Goal: Task Accomplishment & Management: Use online tool/utility

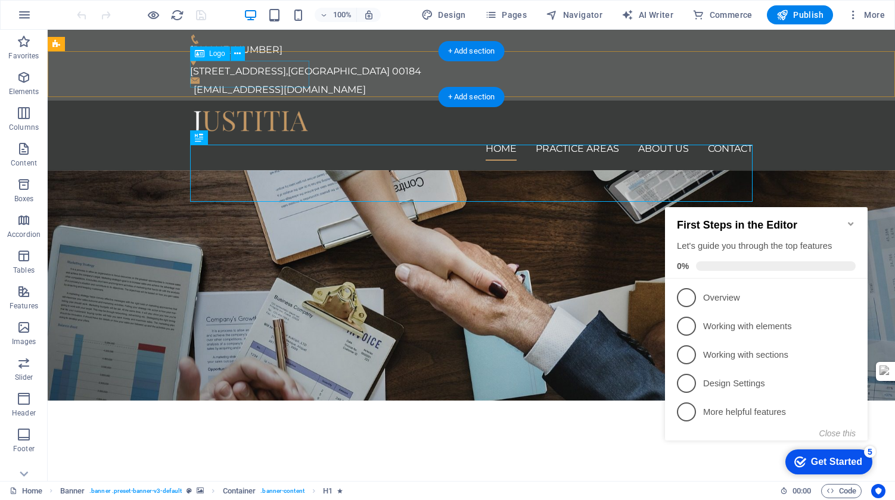
click at [256, 110] on div at bounding box center [471, 123] width 562 height 27
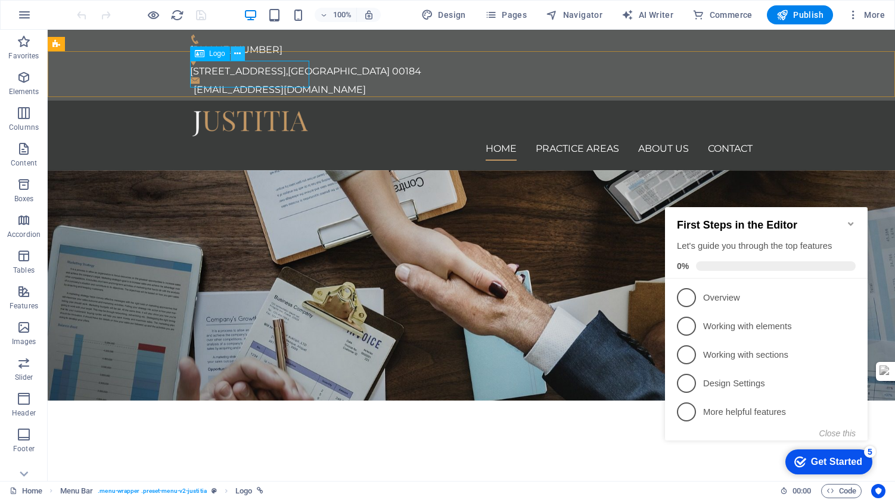
click at [235, 54] on icon at bounding box center [237, 54] width 7 height 13
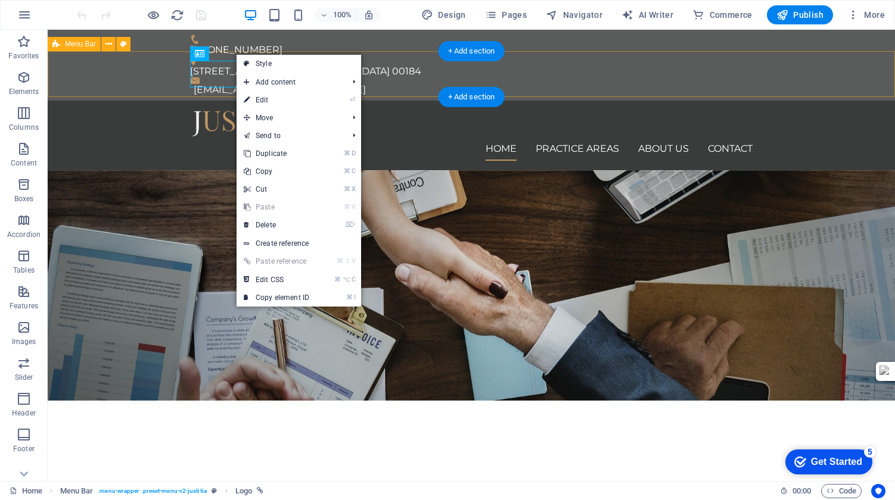
click at [162, 101] on div "Home Practice Areas About us Contact" at bounding box center [471, 136] width 847 height 70
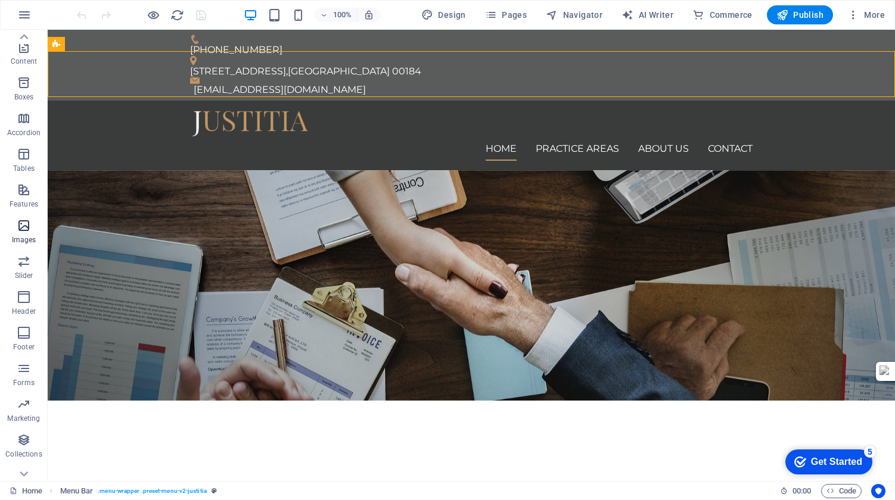
scroll to position [120, 0]
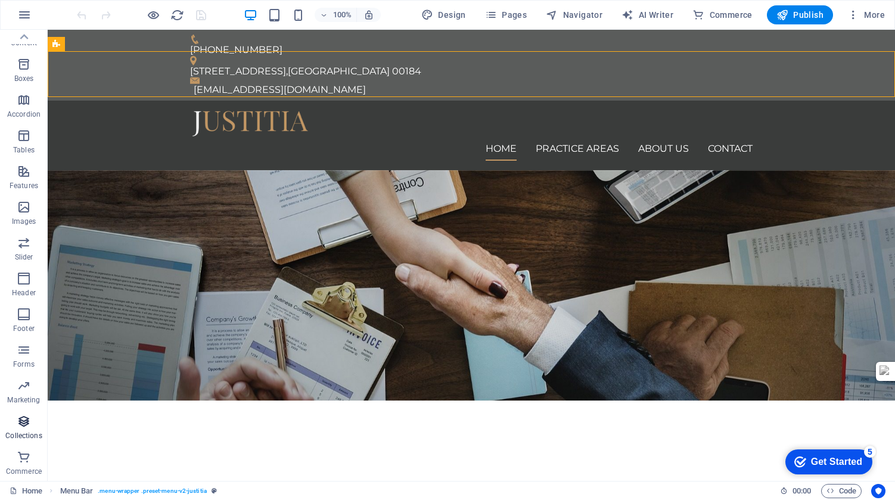
click at [23, 422] on icon "button" at bounding box center [24, 422] width 14 height 14
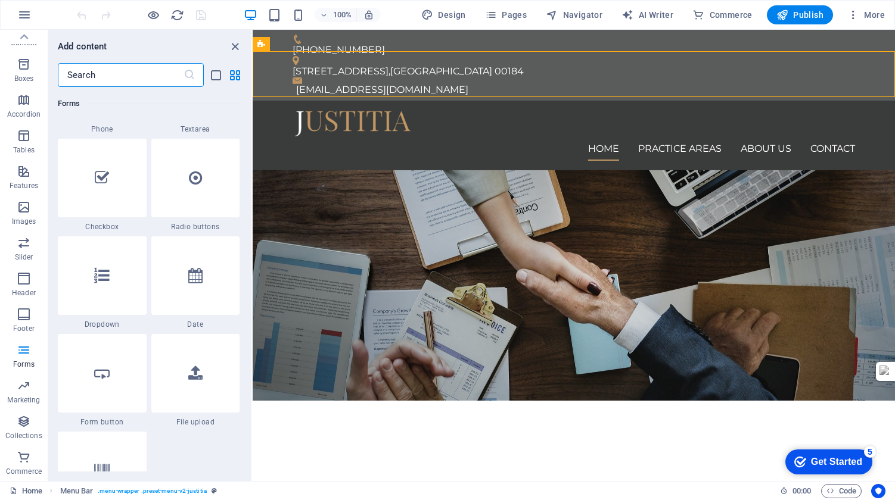
scroll to position [9253, 0]
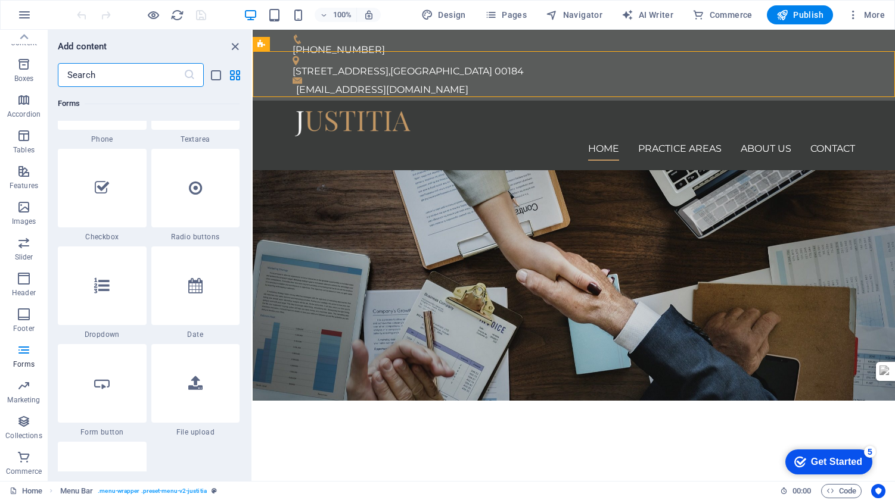
click at [75, 76] on input "text" at bounding box center [121, 75] width 126 height 24
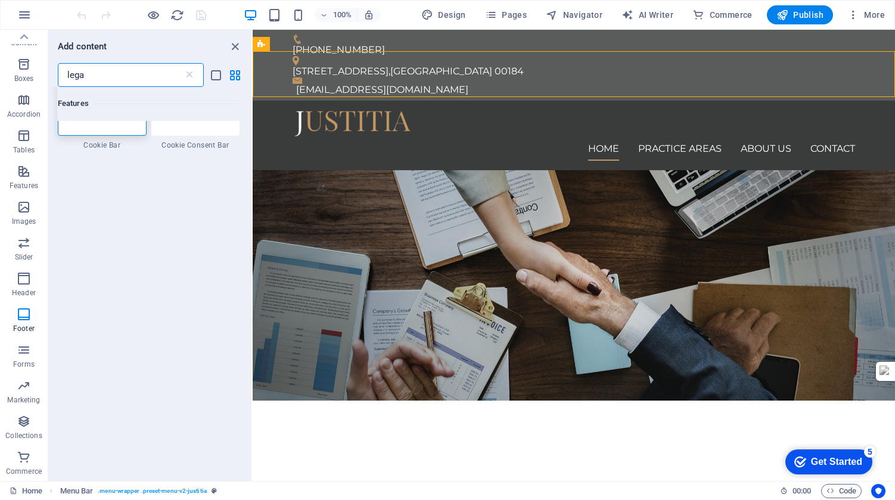
type input "legal"
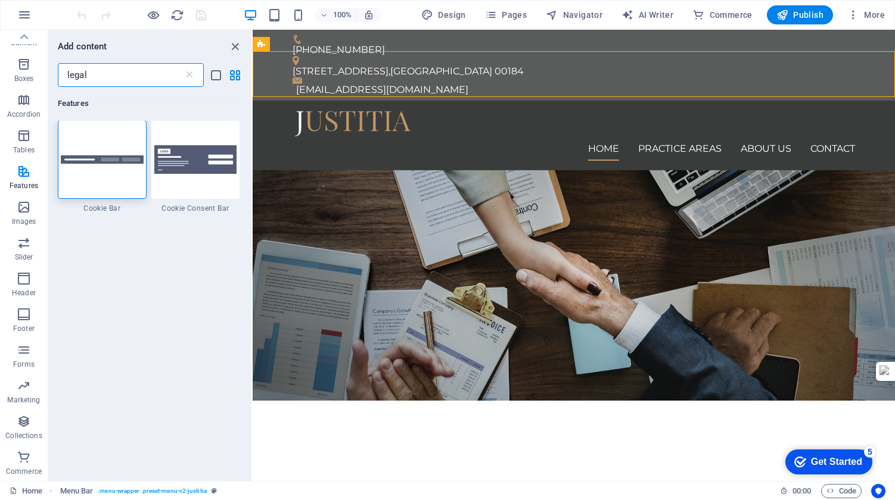
scroll to position [0, 0]
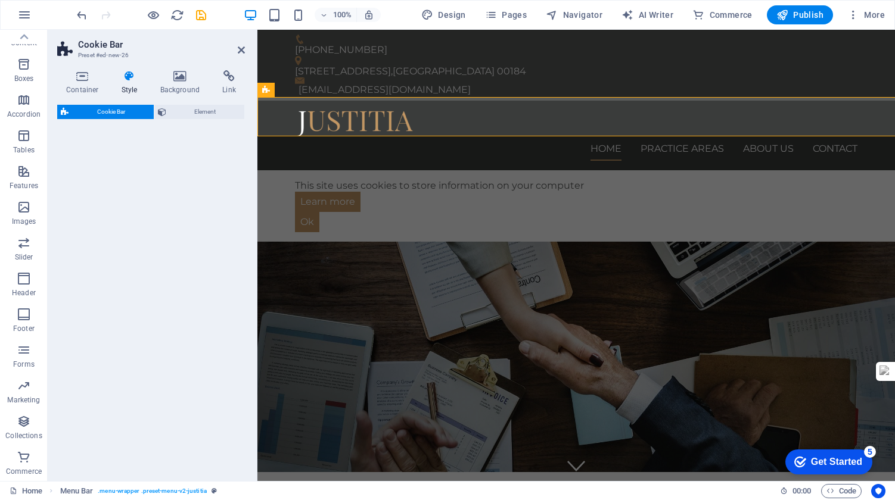
select select "px"
select select "rem"
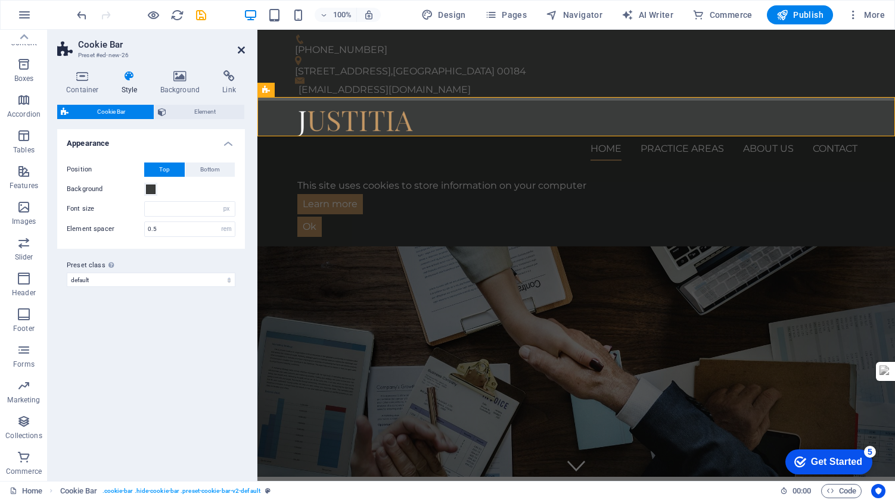
click at [243, 47] on icon at bounding box center [241, 50] width 7 height 10
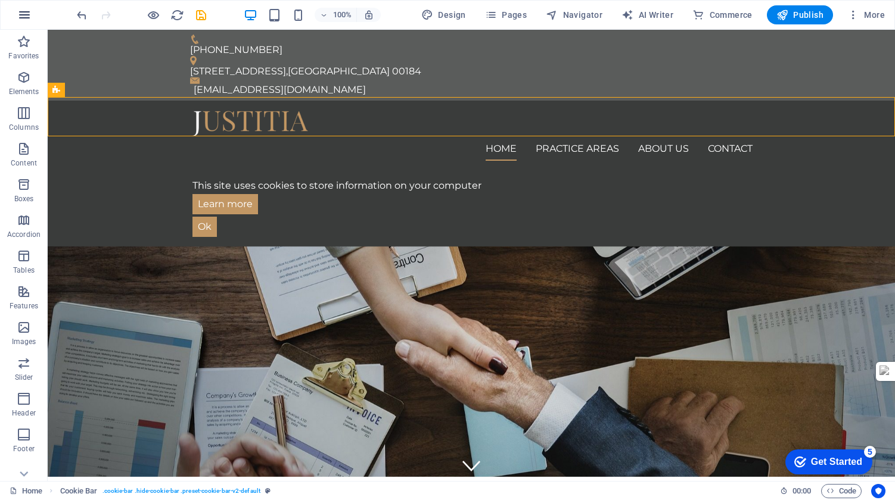
click at [24, 14] on icon "button" at bounding box center [24, 15] width 14 height 14
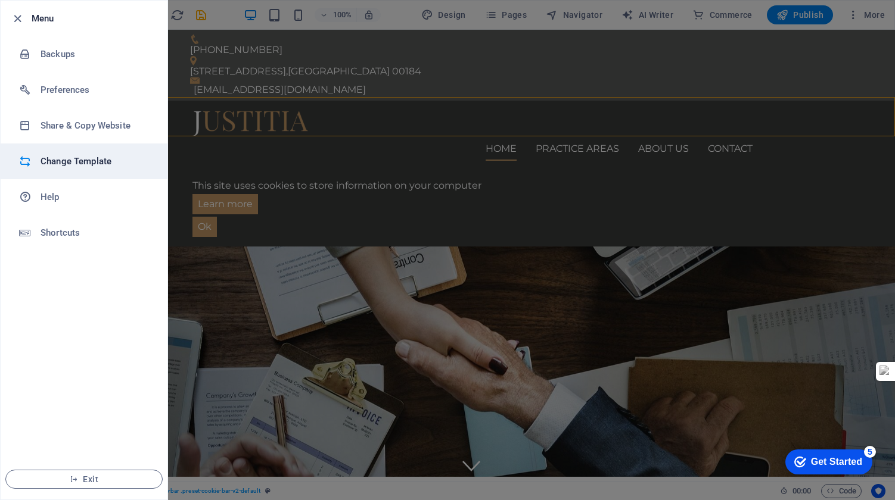
click at [48, 167] on h6 "Change Template" at bounding box center [95, 161] width 110 height 14
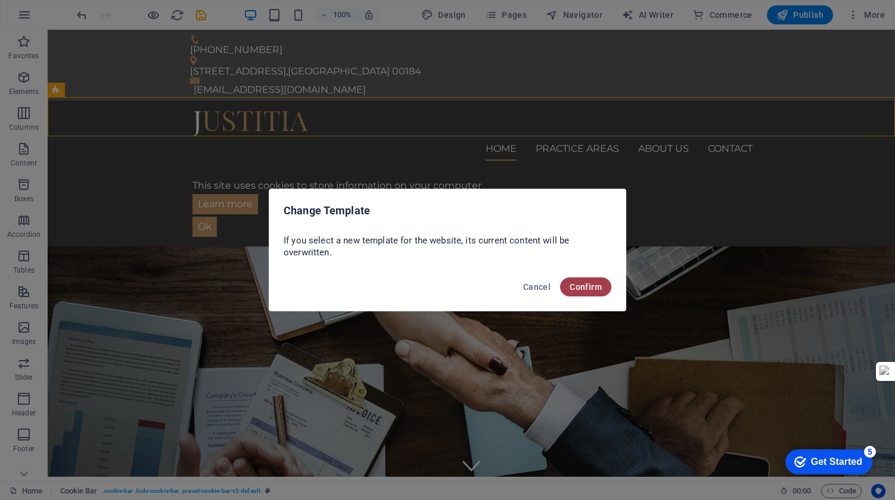
click at [579, 288] on span "Confirm" at bounding box center [585, 287] width 32 height 10
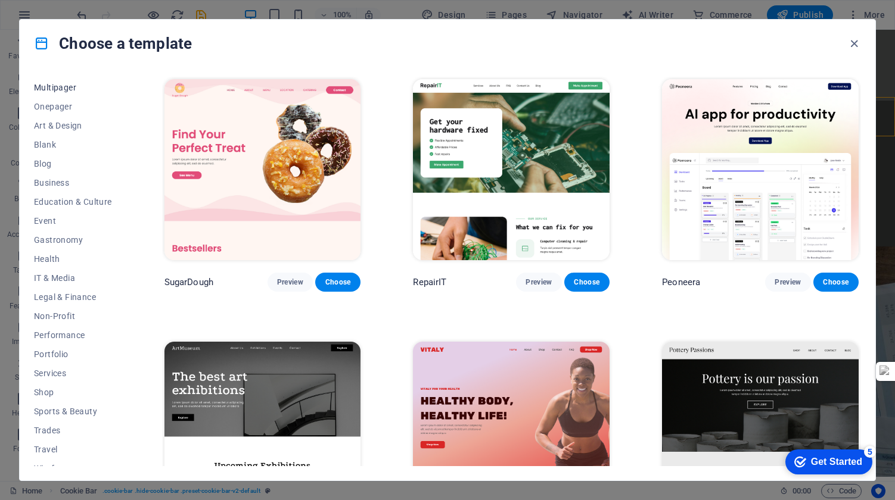
scroll to position [106, 0]
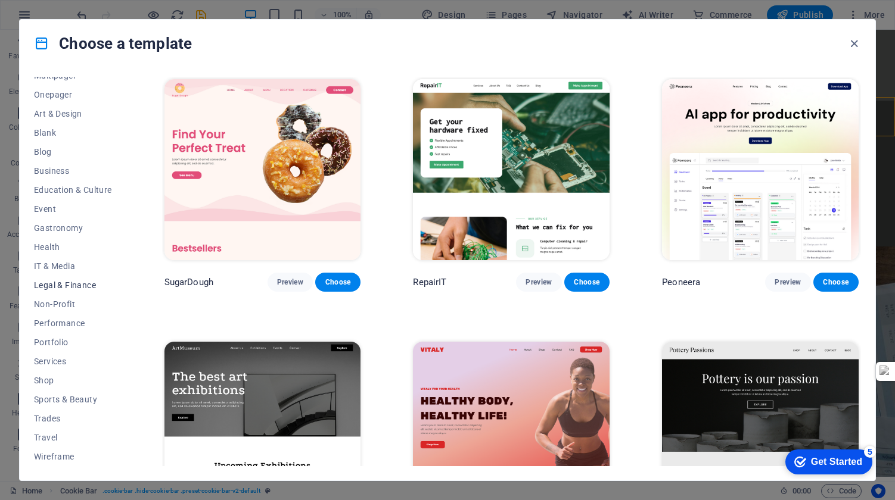
click at [66, 286] on span "Legal & Finance" at bounding box center [73, 286] width 78 height 10
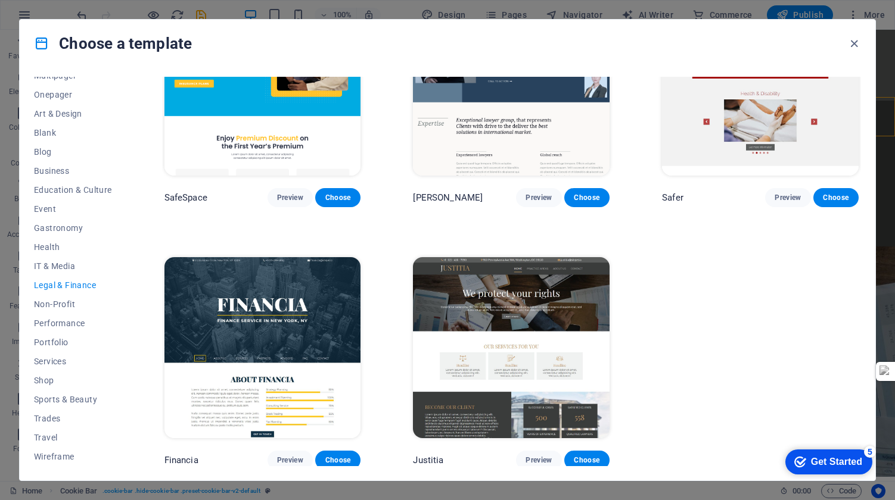
scroll to position [0, 0]
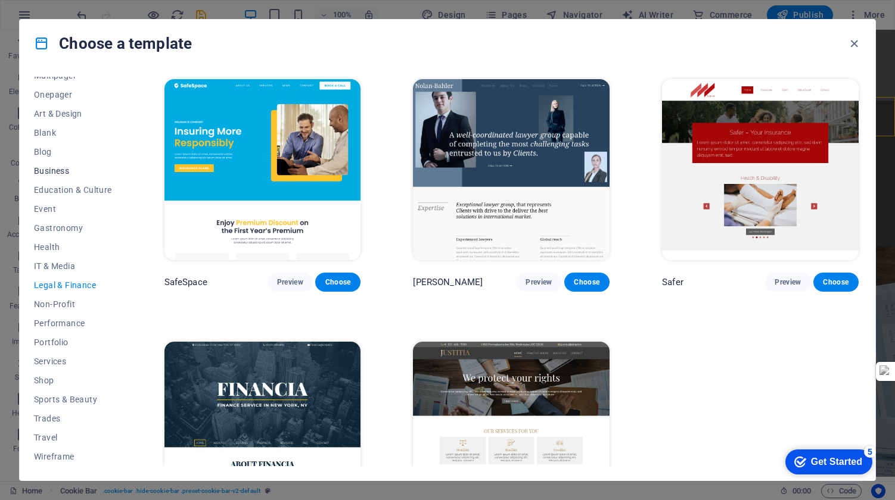
click at [42, 172] on span "Business" at bounding box center [73, 171] width 78 height 10
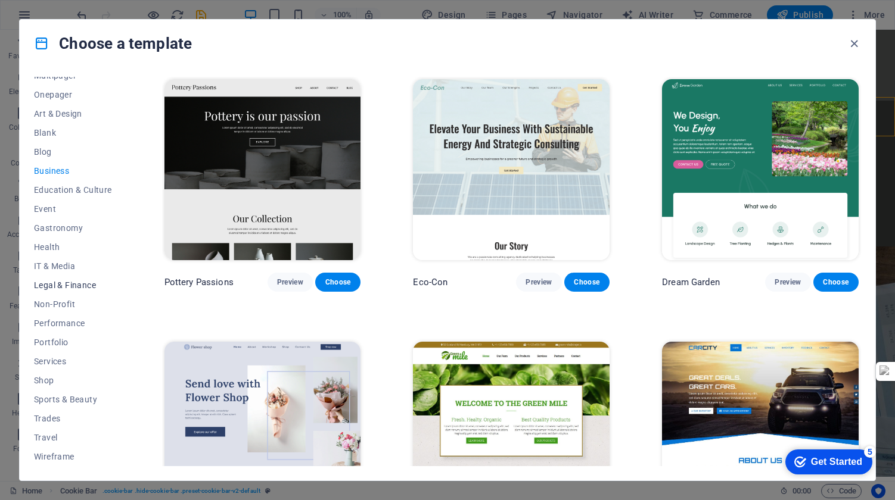
click at [78, 285] on span "Legal & Finance" at bounding box center [73, 286] width 78 height 10
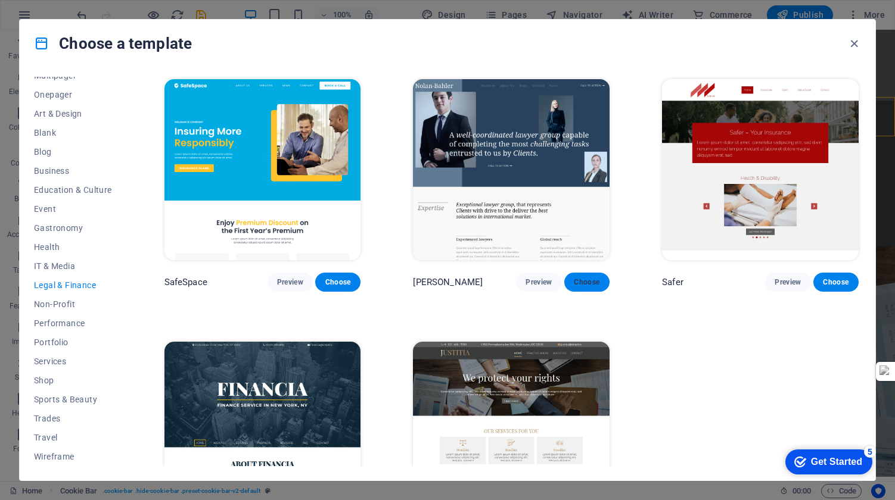
click at [587, 283] on span "Choose" at bounding box center [587, 283] width 26 height 10
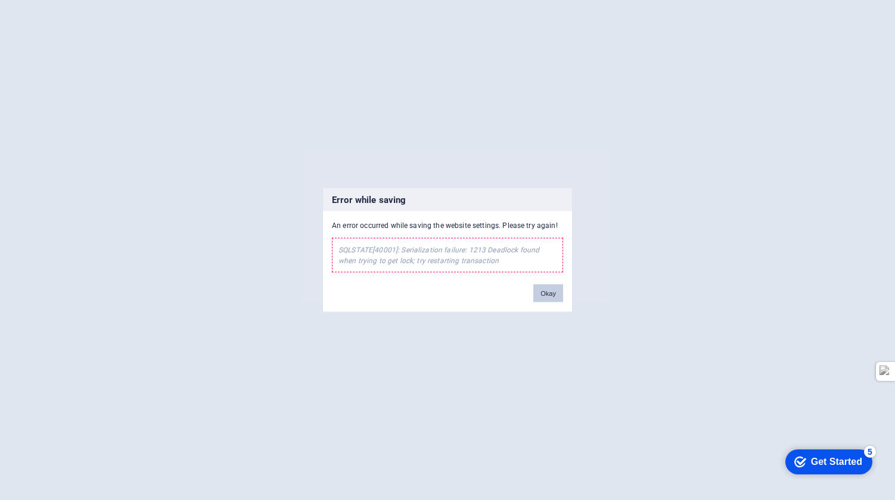
click at [547, 292] on button "Okay" at bounding box center [548, 294] width 30 height 18
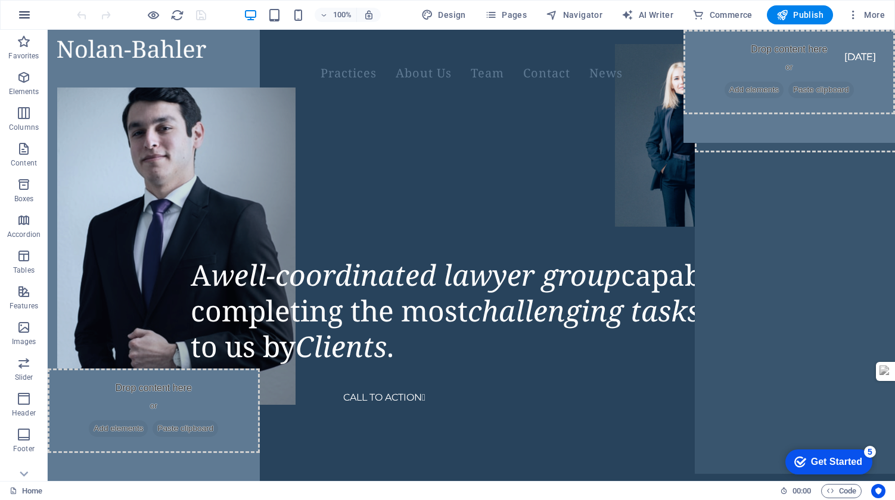
click at [23, 14] on icon "button" at bounding box center [24, 15] width 14 height 14
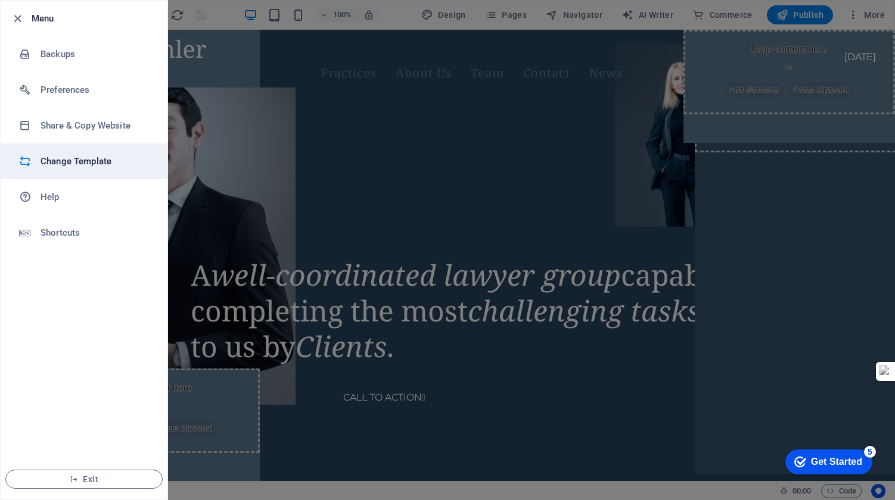
click at [75, 164] on h6 "Change Template" at bounding box center [95, 161] width 110 height 14
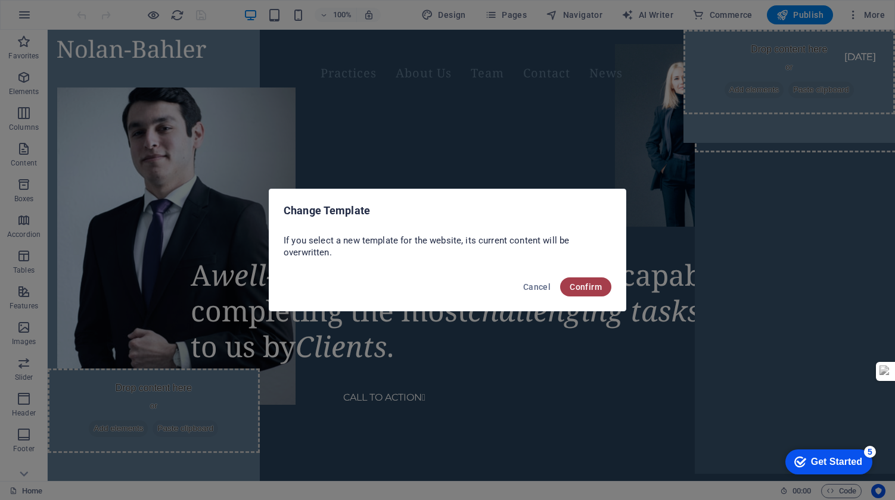
click at [590, 287] on span "Confirm" at bounding box center [585, 287] width 32 height 10
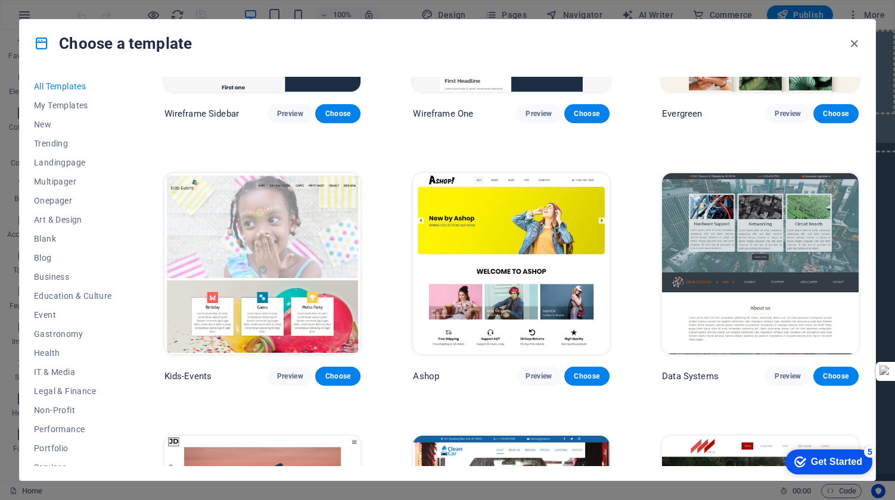
scroll to position [5155, 0]
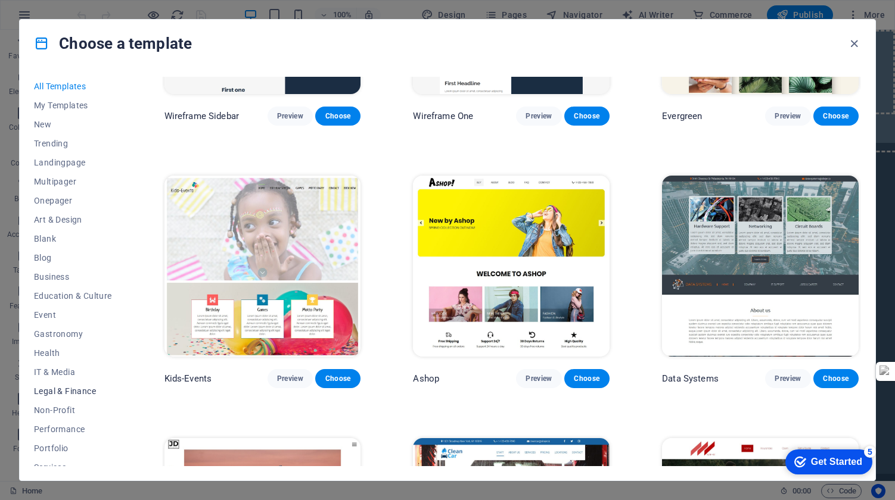
click at [70, 393] on span "Legal & Finance" at bounding box center [73, 392] width 78 height 10
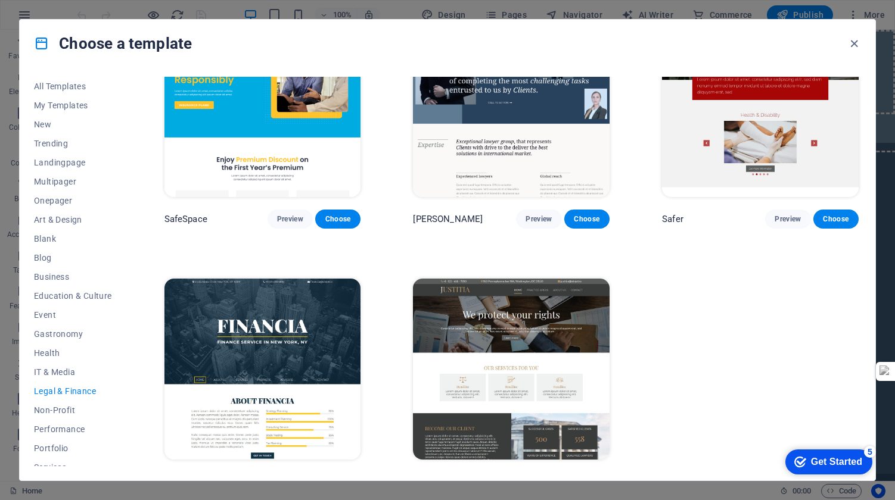
scroll to position [85, 0]
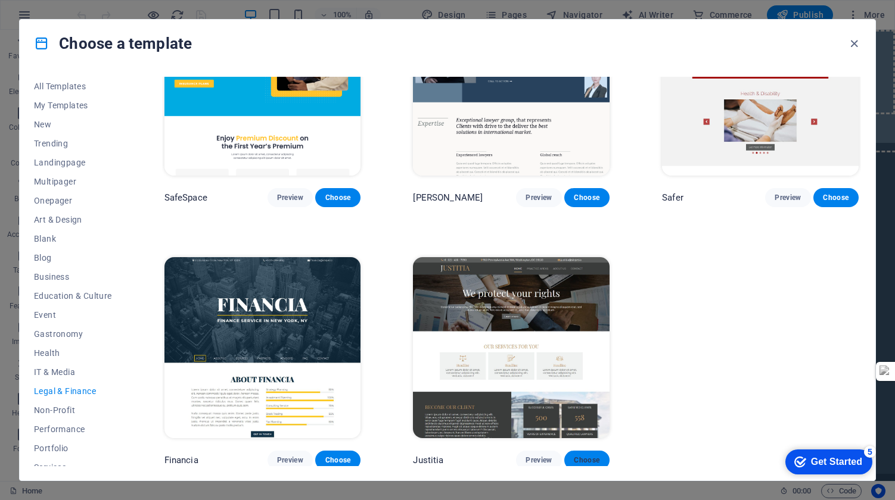
click at [583, 456] on span "Choose" at bounding box center [587, 461] width 26 height 10
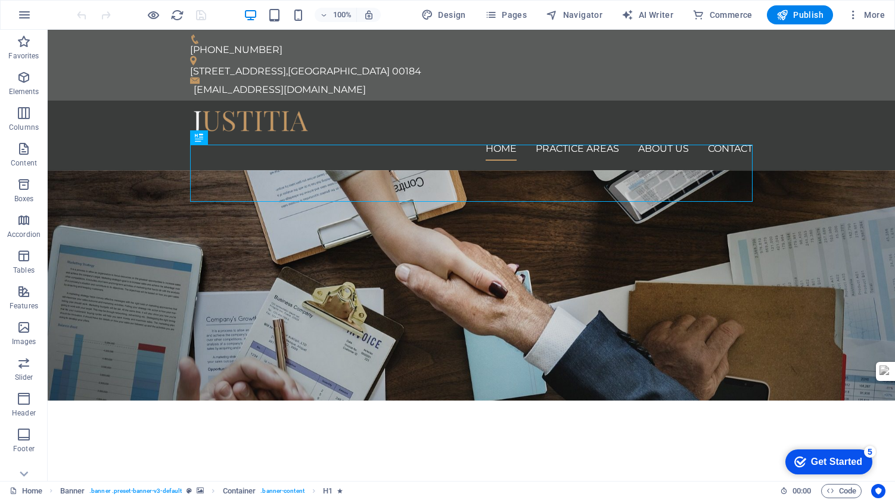
click at [828, 460] on div "Get Started" at bounding box center [836, 462] width 51 height 11
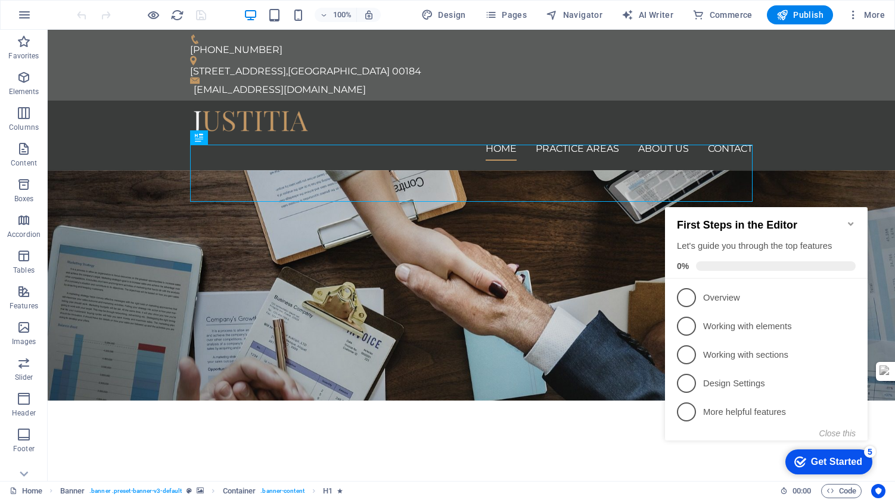
click at [824, 462] on div "Get Started" at bounding box center [836, 462] width 51 height 11
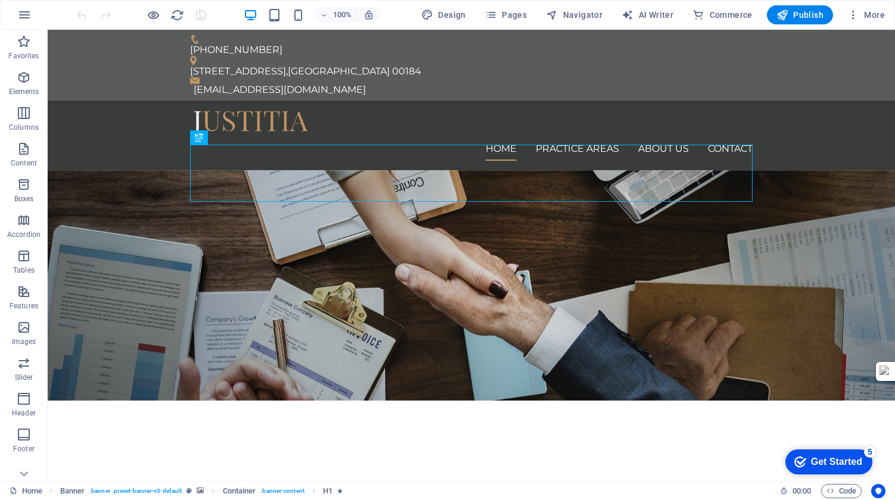
click at [862, 468] on div "Get Started" at bounding box center [836, 462] width 51 height 11
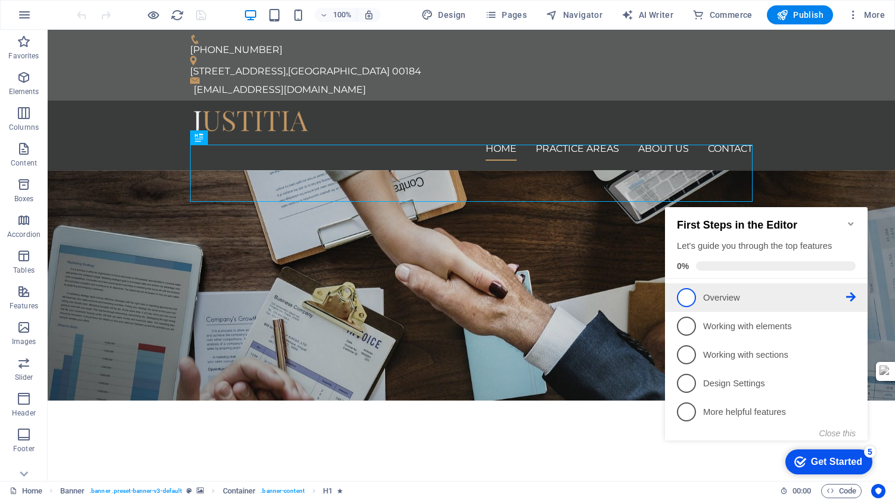
click at [848, 295] on icon at bounding box center [851, 297] width 10 height 10
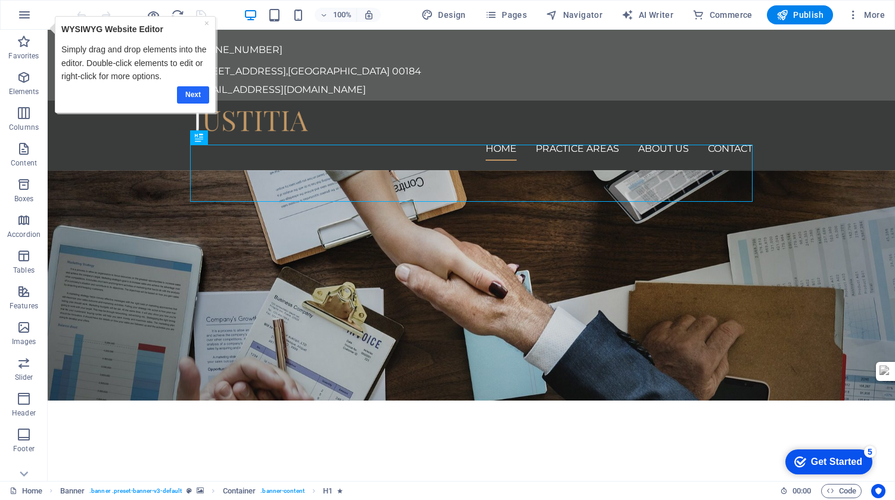
click at [193, 96] on link "Next" at bounding box center [193, 94] width 32 height 17
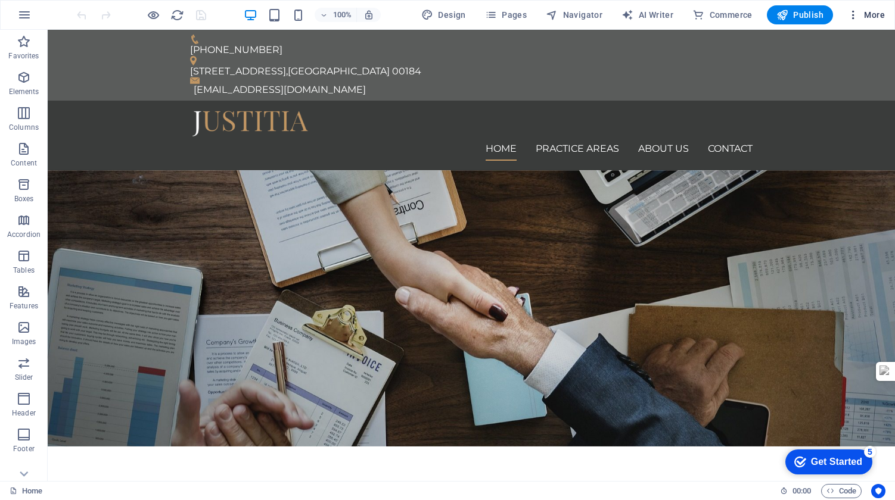
click at [853, 15] on icon "button" at bounding box center [853, 15] width 12 height 12
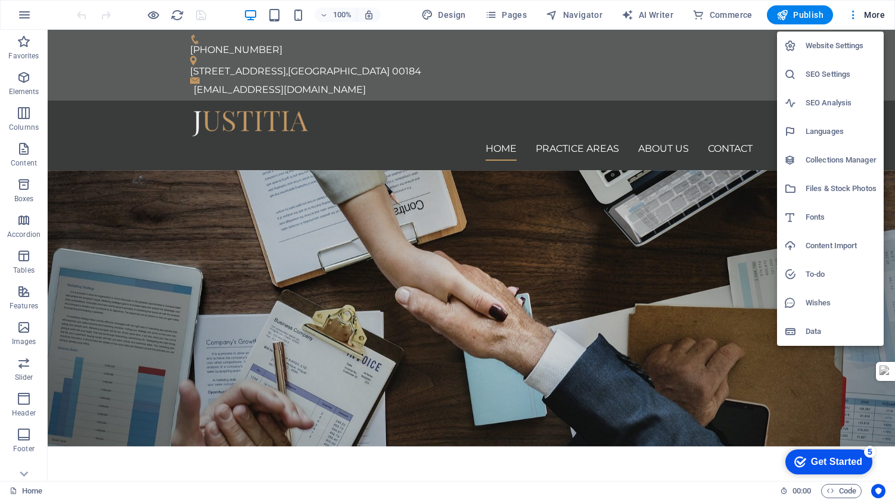
click at [830, 191] on h6 "Files & Stock Photos" at bounding box center [840, 189] width 71 height 14
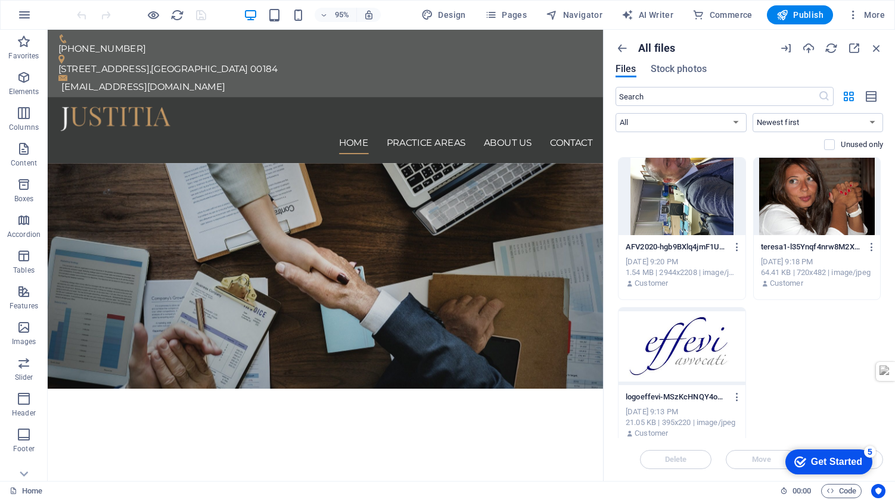
click at [668, 209] on div at bounding box center [681, 196] width 127 height 77
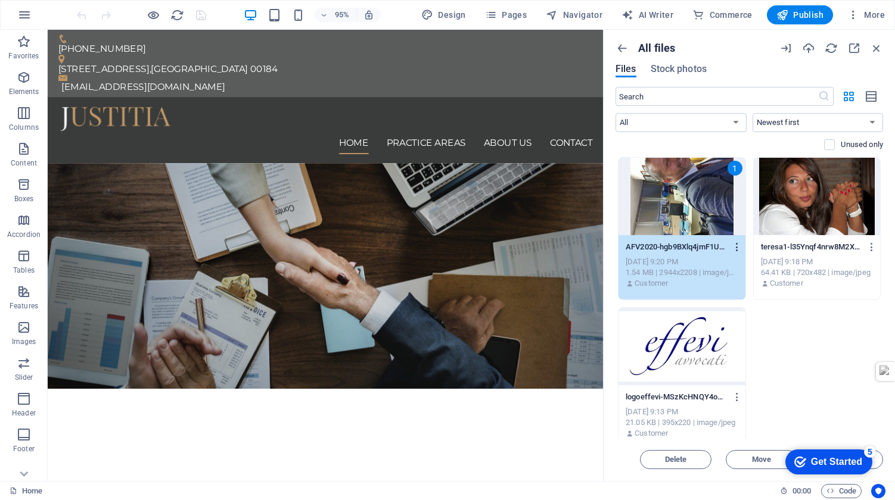
click at [736, 245] on icon "button" at bounding box center [736, 247] width 11 height 11
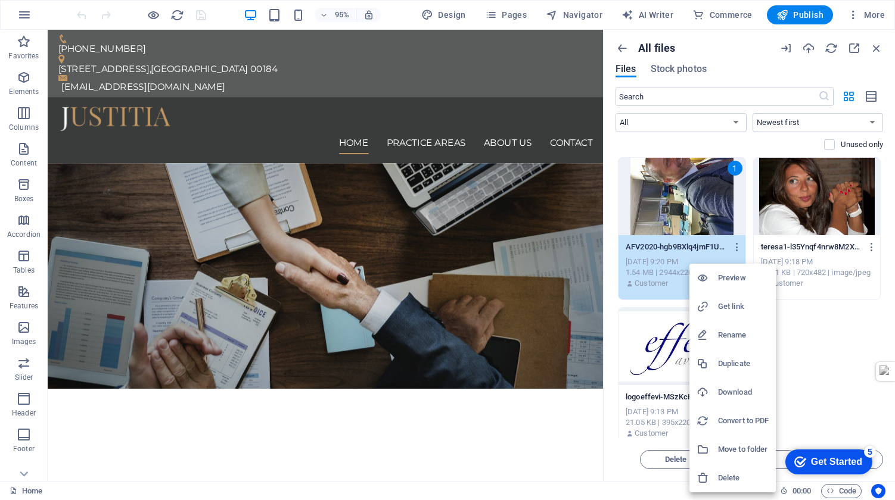
click at [686, 207] on div at bounding box center [447, 250] width 895 height 500
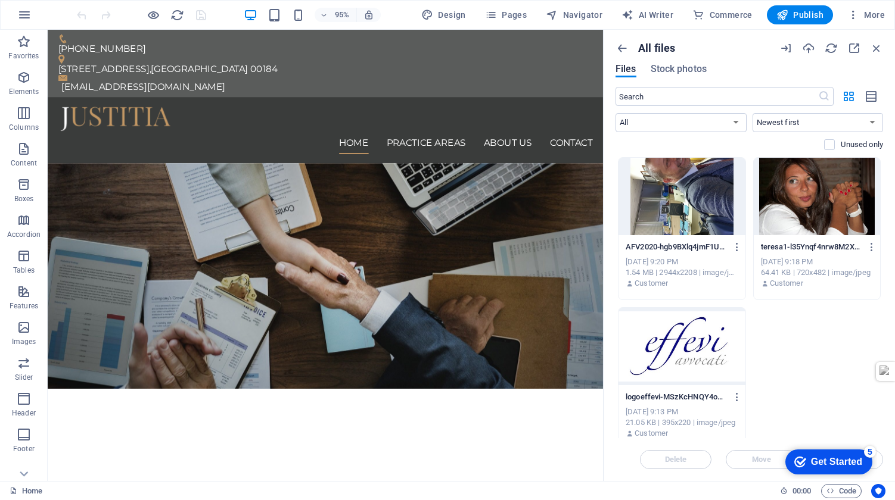
click at [697, 204] on div at bounding box center [681, 196] width 127 height 77
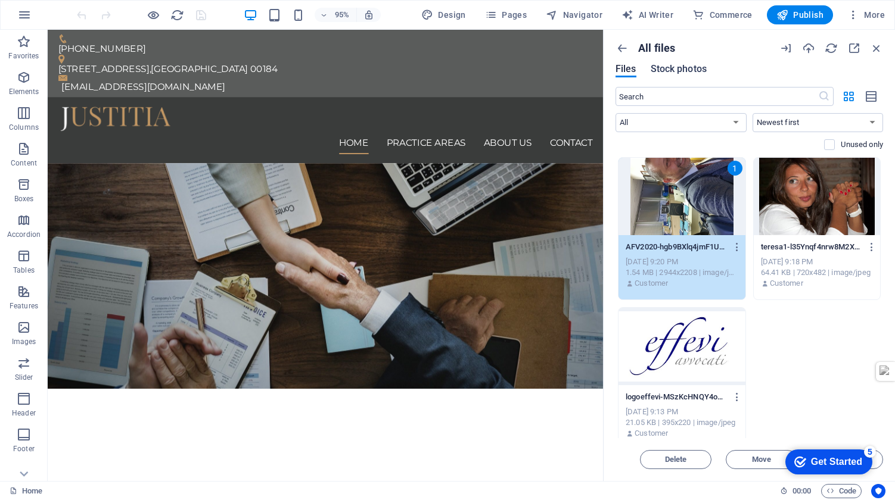
click at [675, 70] on span "Stock photos" at bounding box center [678, 69] width 56 height 14
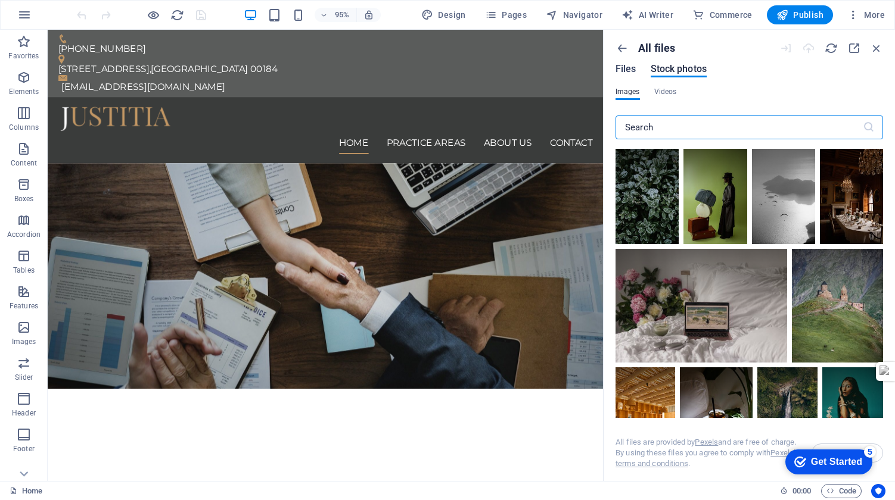
click at [624, 70] on span "Files" at bounding box center [625, 69] width 21 height 14
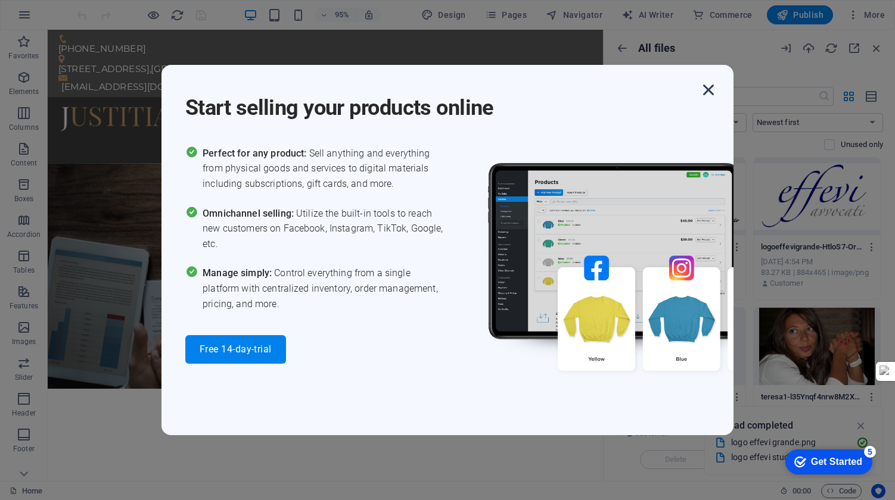
click at [707, 88] on icon "button" at bounding box center [707, 89] width 21 height 21
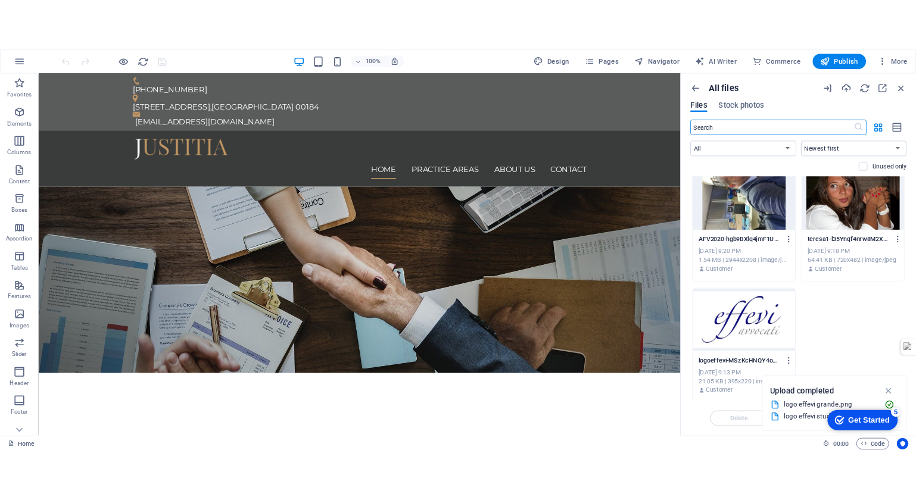
scroll to position [165, 0]
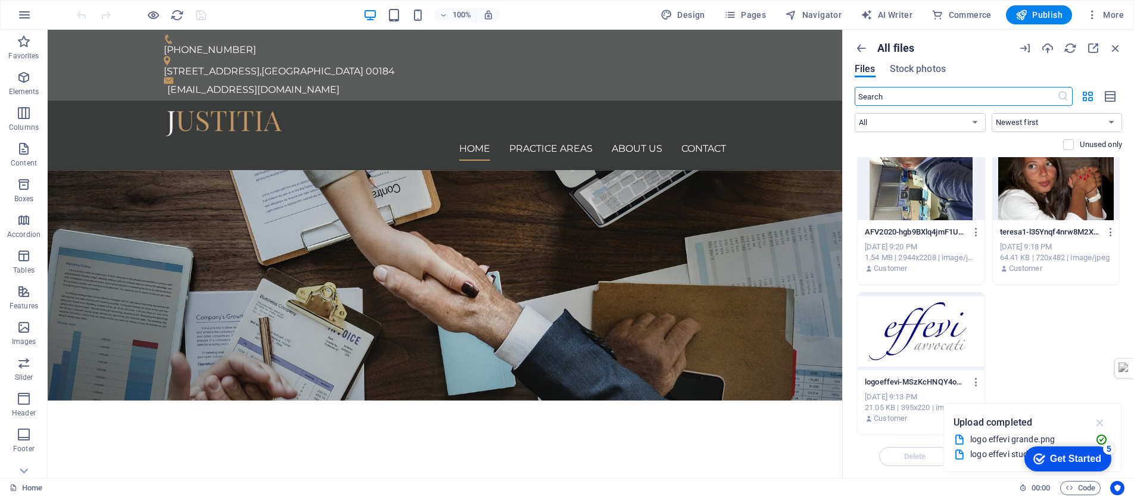
click at [894, 424] on icon "button" at bounding box center [1100, 422] width 14 height 13
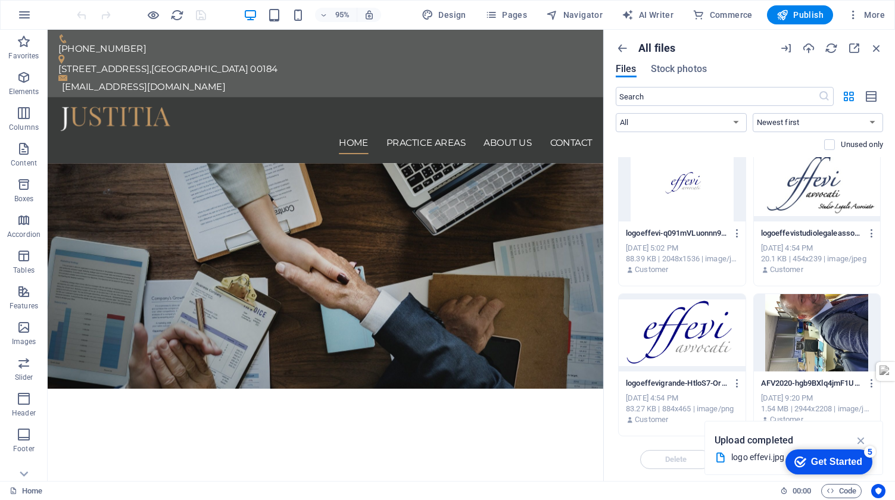
scroll to position [0, 0]
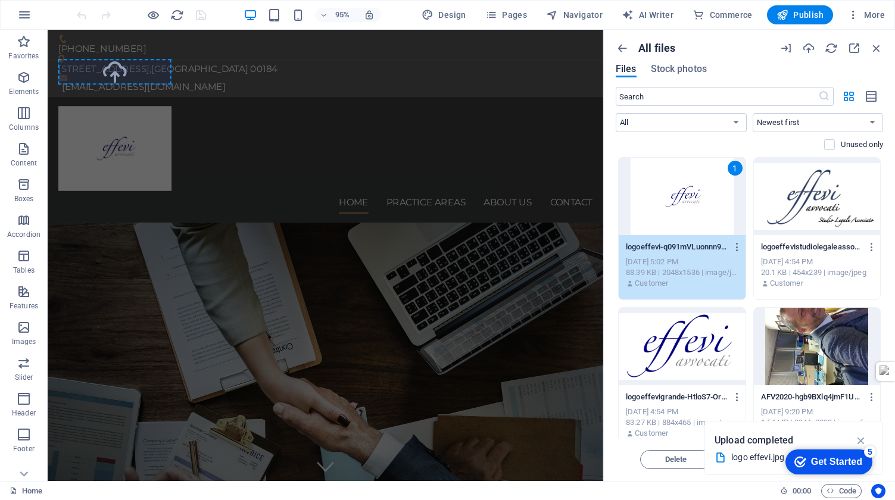
select select "px"
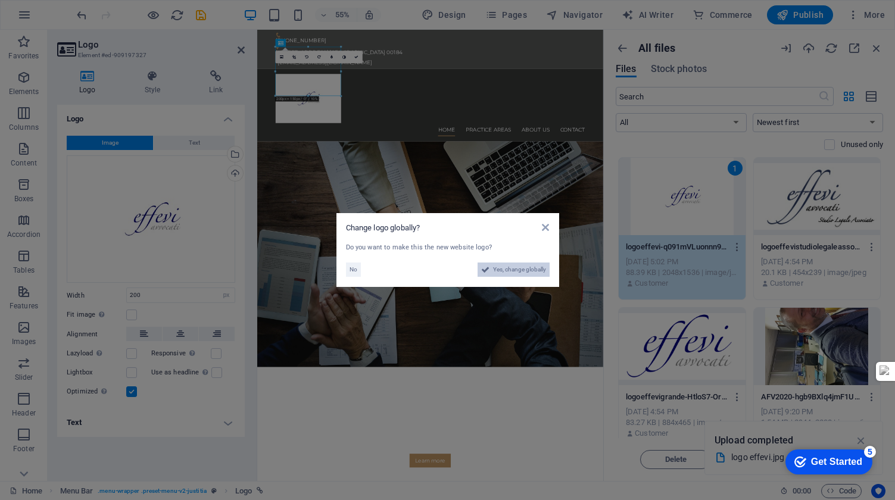
click at [510, 269] on span "Yes, change globally" at bounding box center [519, 270] width 53 height 14
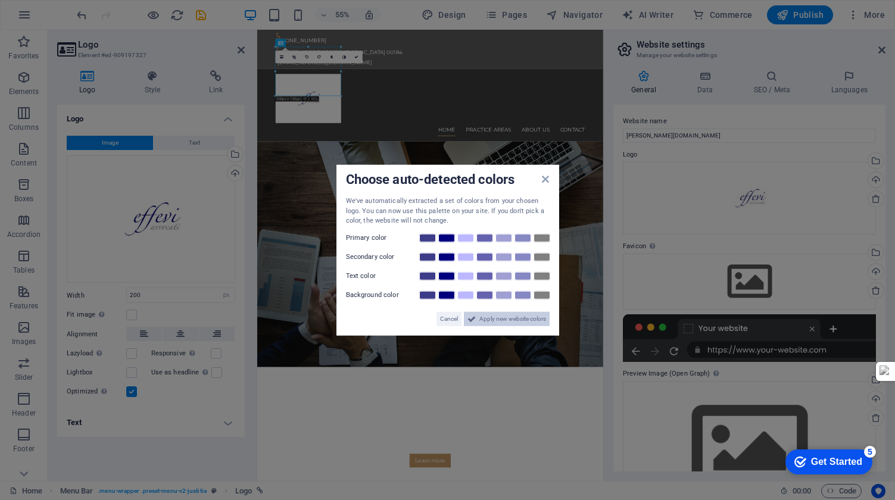
click at [506, 318] on span "Apply new website colors" at bounding box center [512, 318] width 67 height 14
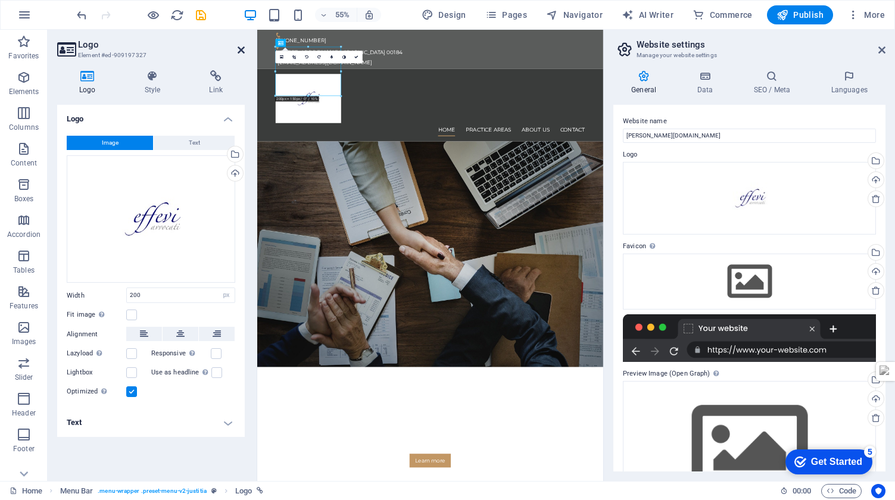
click at [239, 48] on icon at bounding box center [241, 50] width 7 height 10
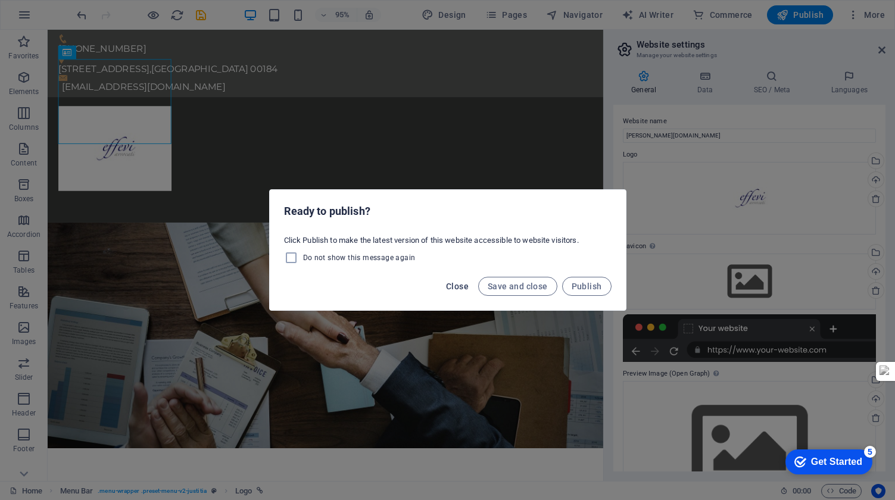
click at [460, 287] on span "Close" at bounding box center [457, 287] width 23 height 10
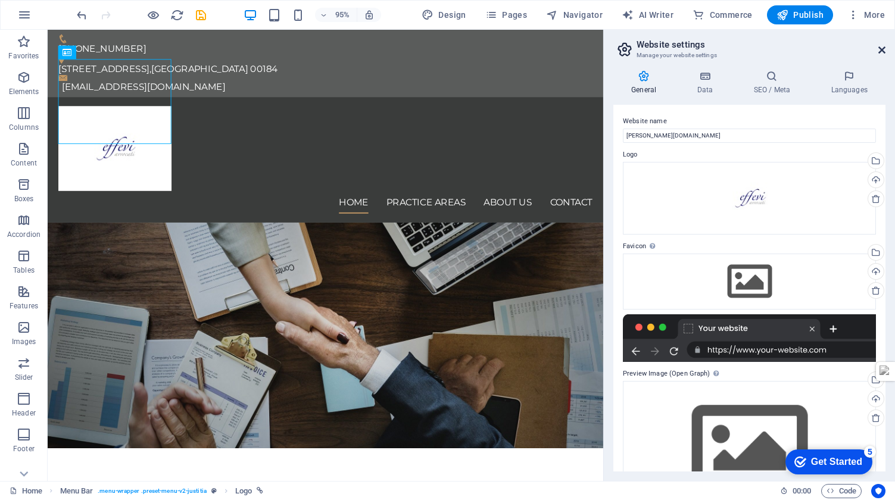
click at [883, 48] on icon at bounding box center [881, 50] width 7 height 10
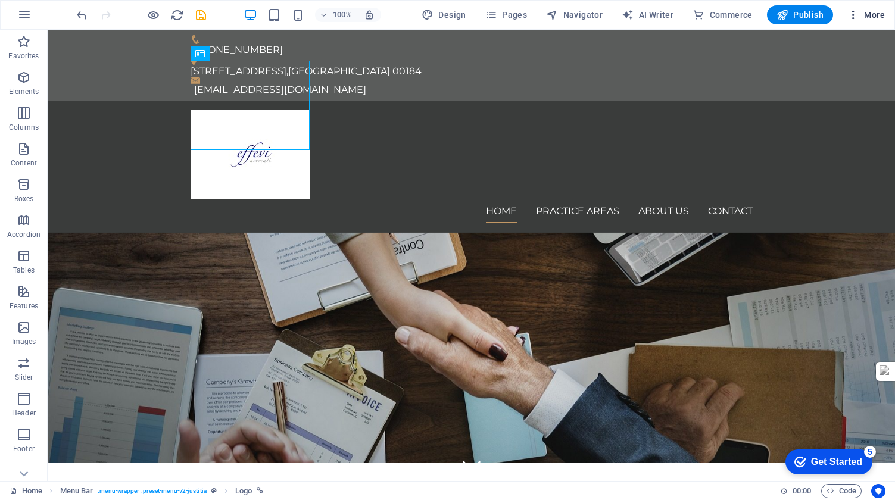
click at [853, 18] on icon "button" at bounding box center [854, 15] width 12 height 12
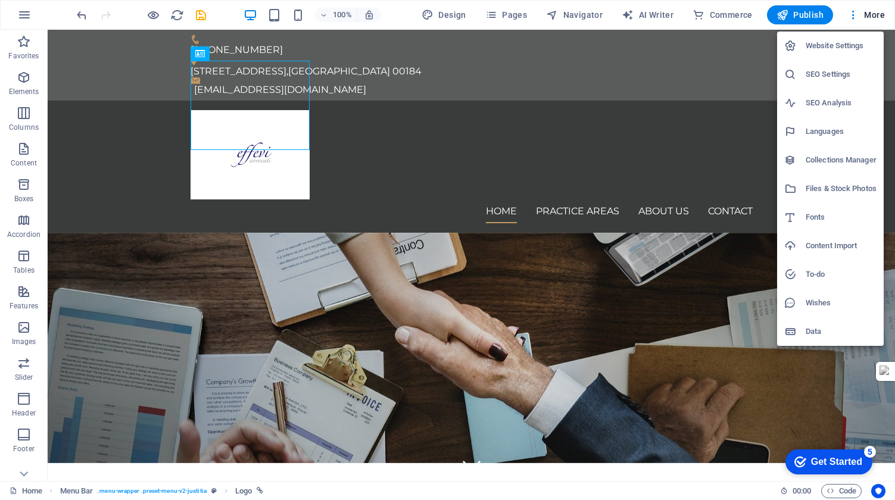
click at [833, 189] on h6 "Files & Stock Photos" at bounding box center [841, 189] width 71 height 14
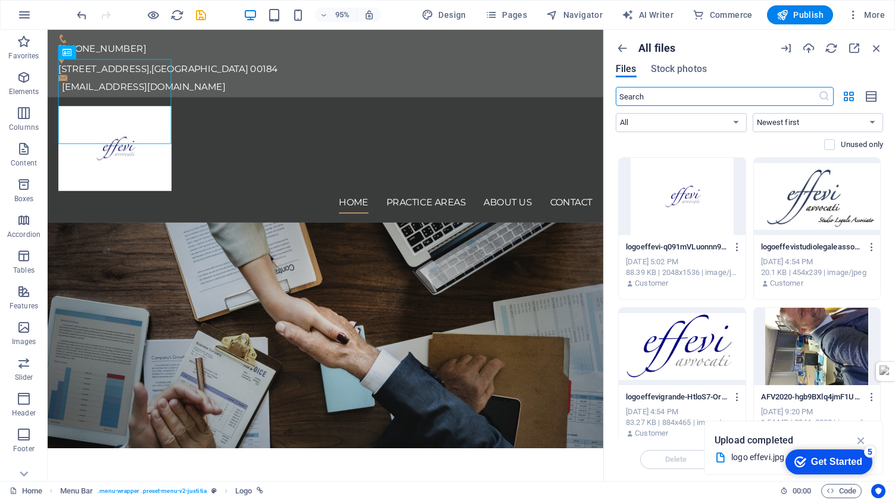
click at [824, 210] on div at bounding box center [817, 196] width 127 height 77
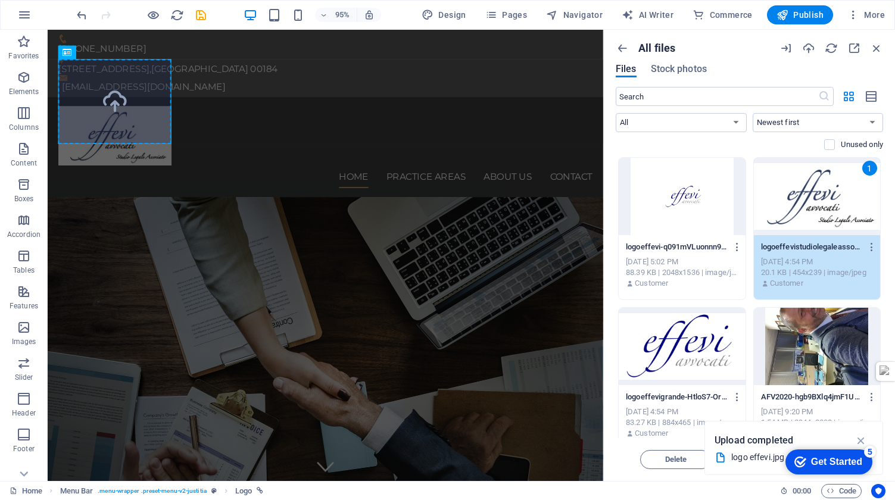
select select "px"
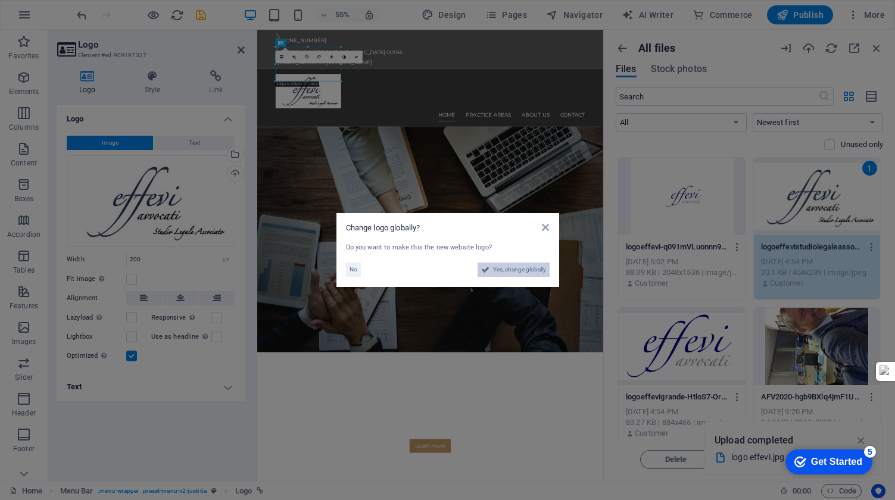
click at [507, 272] on span "Yes, change globally" at bounding box center [519, 270] width 53 height 14
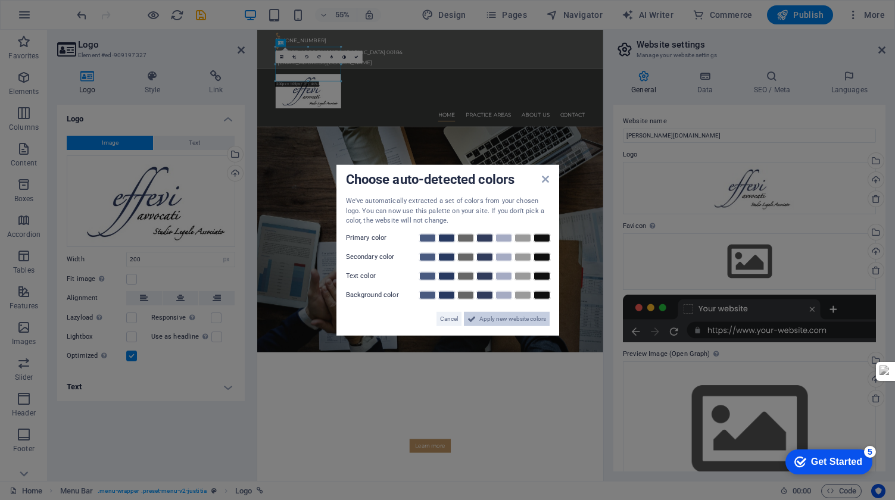
click at [488, 320] on span "Apply new website colors" at bounding box center [512, 318] width 67 height 14
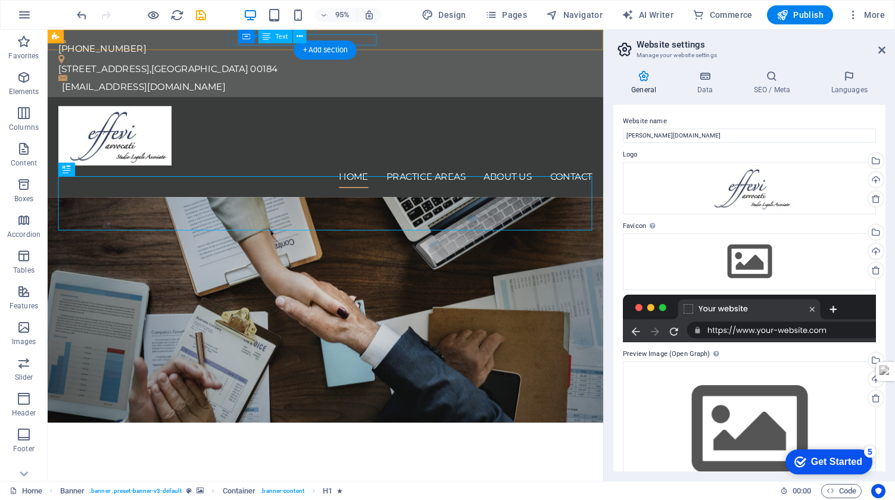
click at [348, 66] on div "Via delle Leggi 10 , Roma 00184" at bounding box center [335, 72] width 553 height 12
click at [374, 66] on div "Via delle Leggi 10 , Roma 00184" at bounding box center [335, 72] width 553 height 12
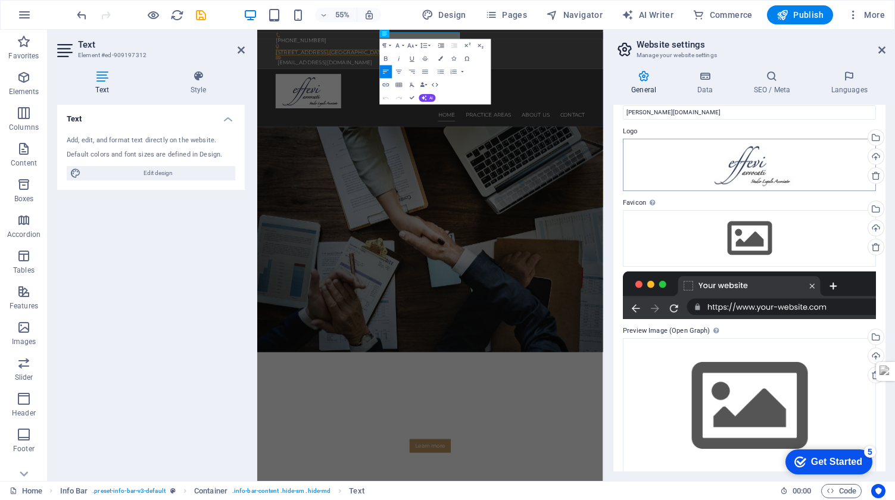
scroll to position [36, 0]
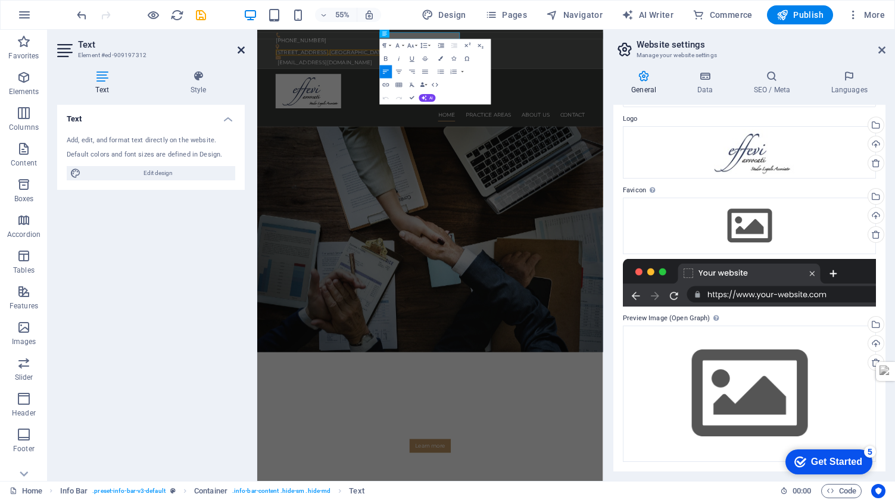
click at [241, 49] on icon at bounding box center [241, 50] width 7 height 10
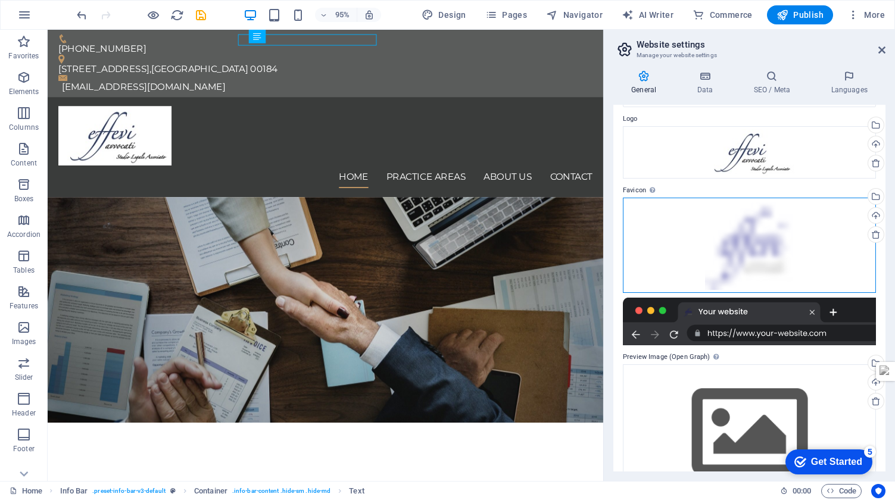
click at [703, 236] on div "Drag files here, click to choose files or select files from Files or our free s…" at bounding box center [749, 245] width 253 height 95
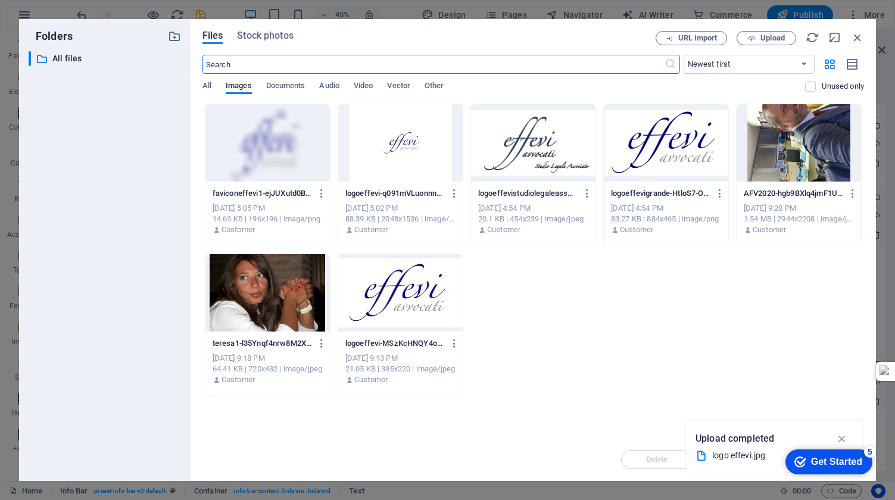
click at [276, 151] on div at bounding box center [267, 142] width 124 height 77
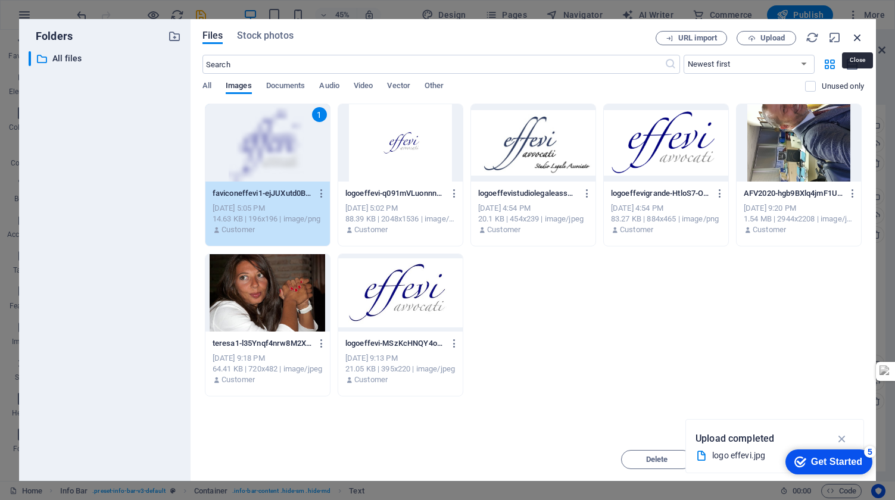
click at [858, 37] on icon "button" at bounding box center [857, 37] width 13 height 13
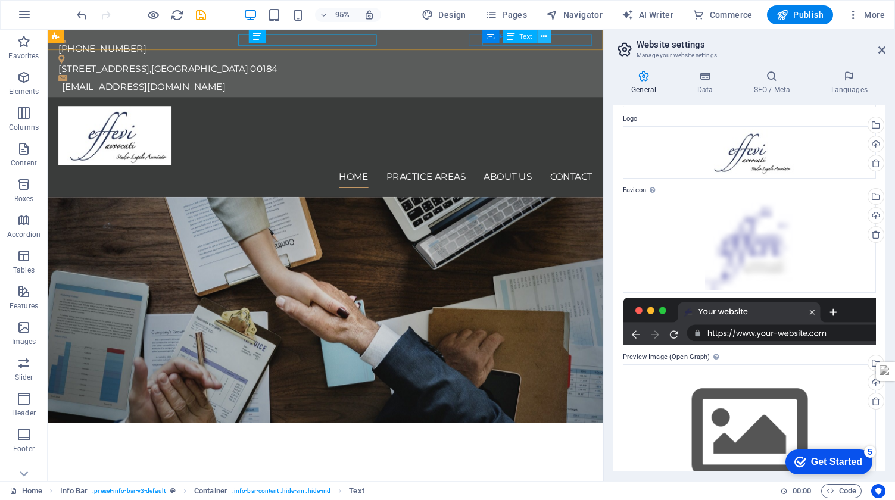
click at [545, 37] on icon at bounding box center [544, 36] width 6 height 12
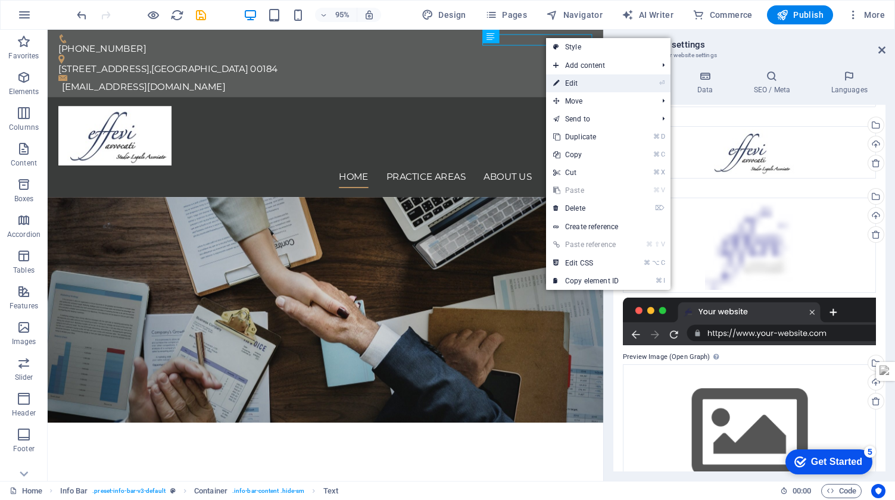
click at [563, 80] on link "⏎ Edit" at bounding box center [586, 83] width 80 height 18
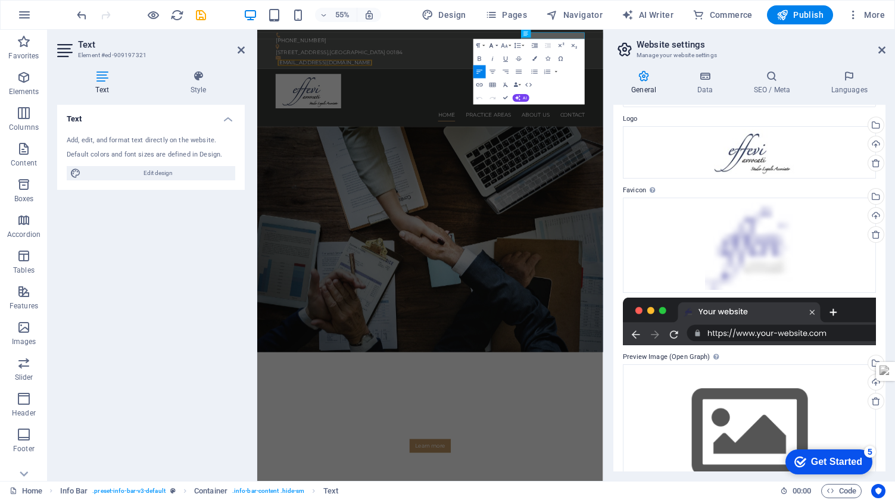
click at [493, 45] on icon "button" at bounding box center [492, 46] width 8 height 8
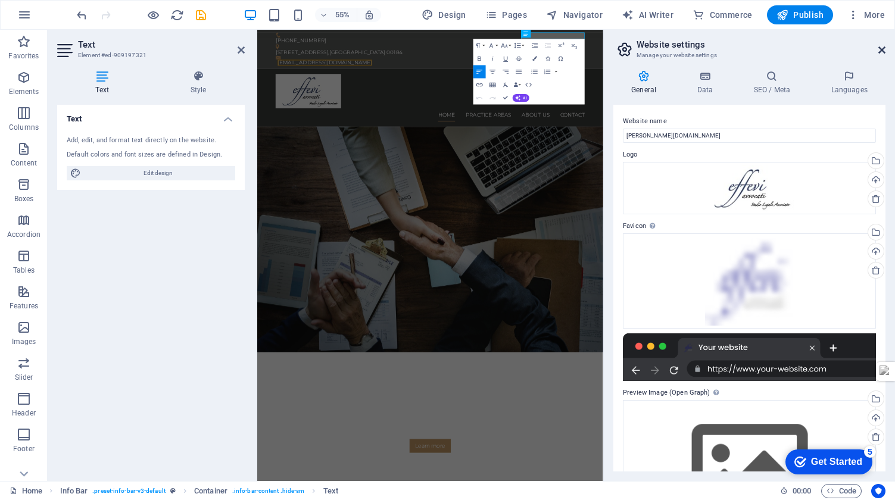
click at [881, 48] on icon at bounding box center [881, 50] width 7 height 10
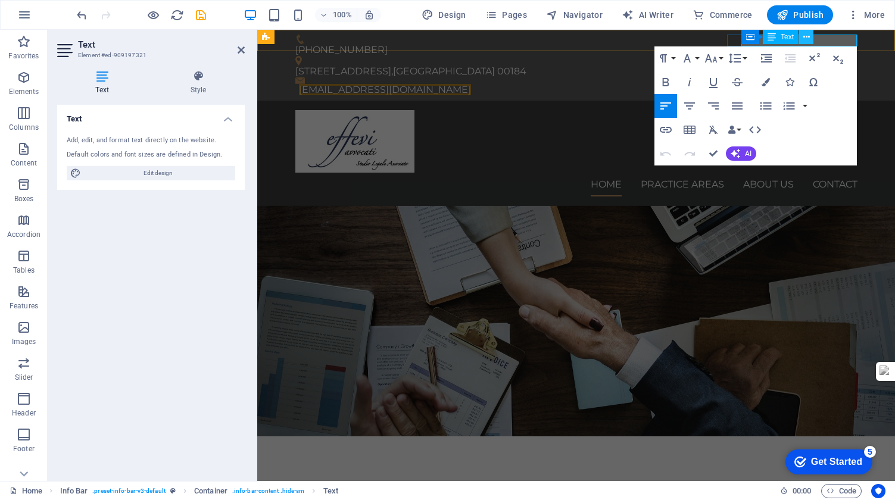
click at [807, 36] on icon at bounding box center [806, 37] width 7 height 13
click at [840, 90] on div "Paragraph Format Normal Heading 1 Heading 2 Heading 3 Heading 4 Heading 5 Headi…" at bounding box center [756, 105] width 202 height 119
click at [739, 153] on icon "button" at bounding box center [736, 154] width 10 height 10
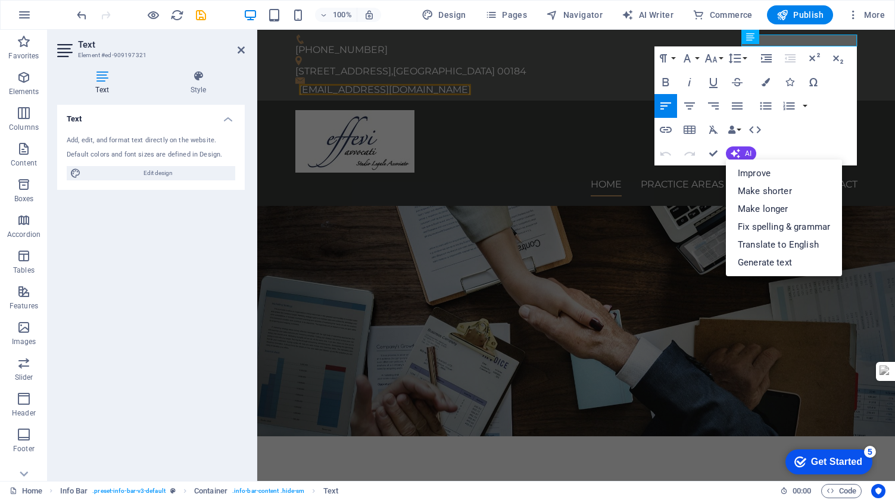
click at [794, 150] on div "Paragraph Format Normal Heading 1 Heading 2 Heading 3 Heading 4 Heading 5 Headi…" at bounding box center [756, 105] width 202 height 119
drag, startPoint x: 779, startPoint y: 264, endPoint x: 808, endPoint y: 140, distance: 127.3
click at [808, 139] on div "Paragraph Format Normal Heading 1 Heading 2 Heading 3 Heading 4 Heading 5 Headi…" at bounding box center [756, 105] width 202 height 119
click at [808, 140] on div "Paragraph Format Normal Heading 1 Heading 2 Heading 3 Heading 4 Heading 5 Headi…" at bounding box center [756, 105] width 202 height 119
click at [706, 38] on div "+39 06 1234567 Via delle Leggi 10 , Roma 00184 info@effeviavvocati.com" at bounding box center [576, 65] width 638 height 71
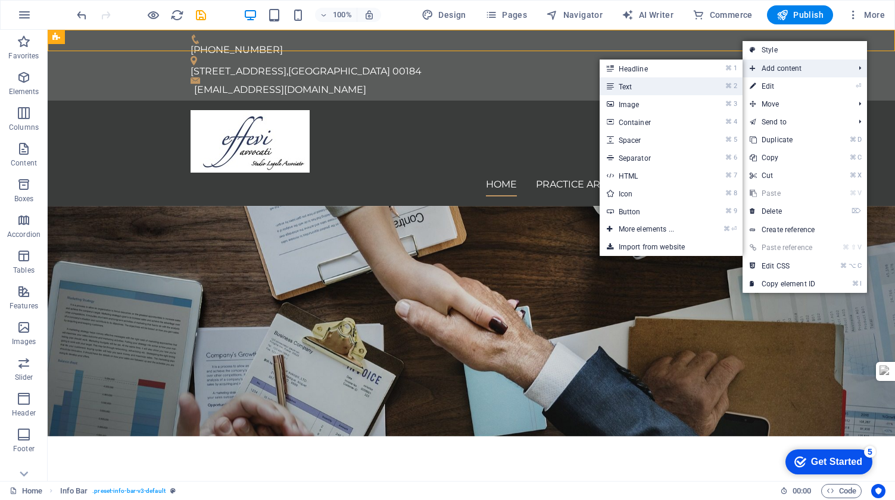
click at [696, 88] on link "⌘ 2 Text" at bounding box center [649, 86] width 98 height 18
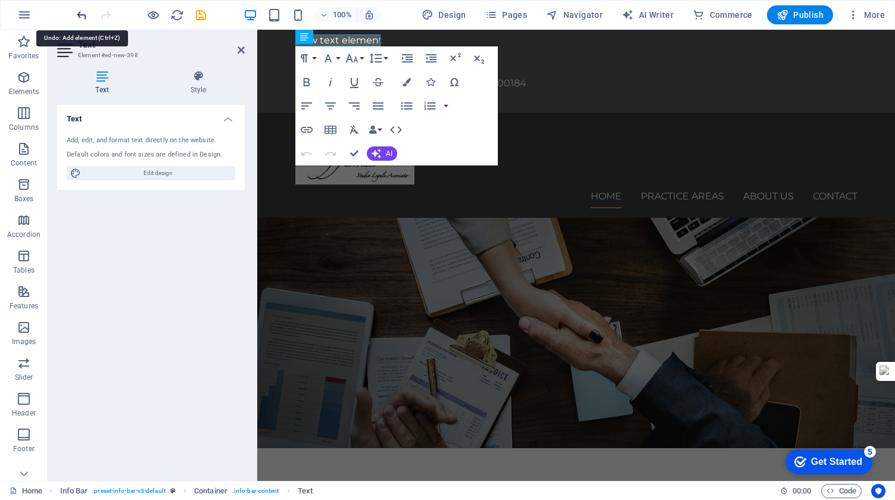
click at [81, 15] on icon "undo" at bounding box center [82, 15] width 14 height 14
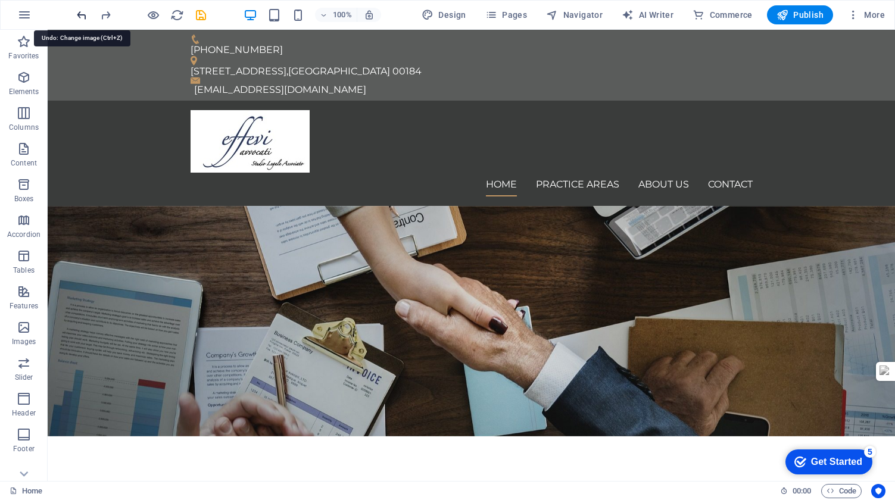
click at [82, 15] on icon "undo" at bounding box center [82, 15] width 14 height 14
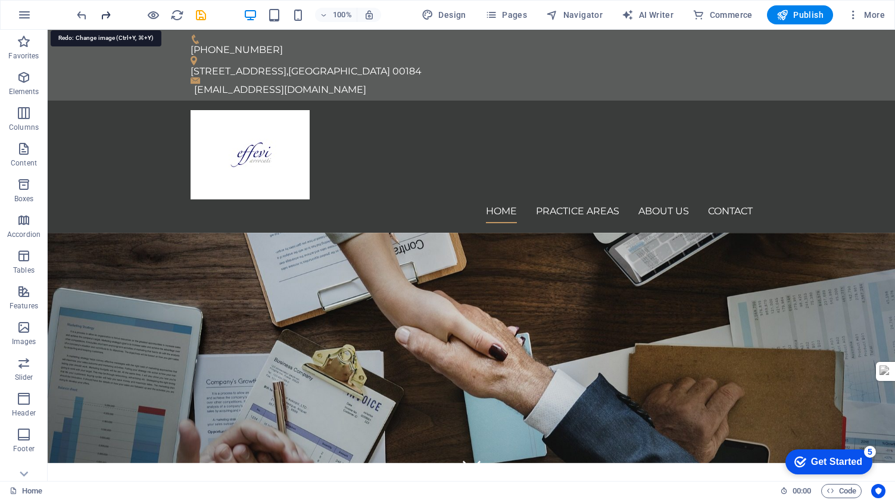
click at [107, 13] on icon "redo" at bounding box center [106, 15] width 14 height 14
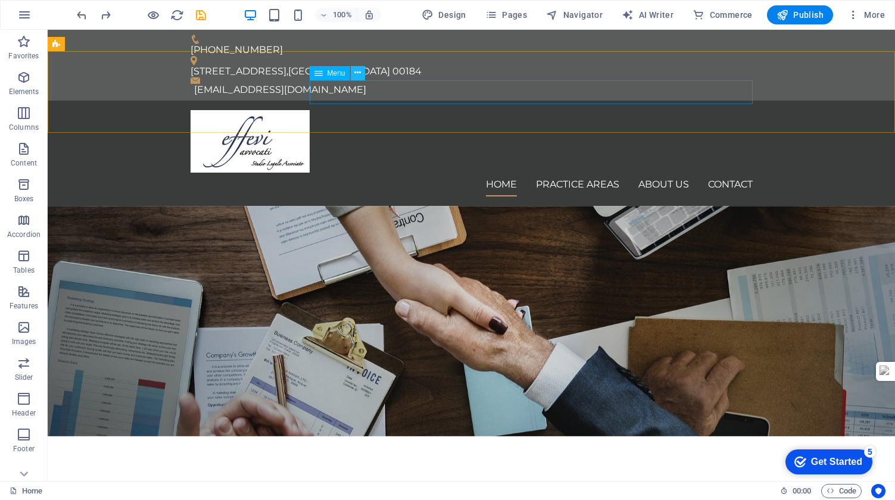
click at [359, 73] on icon at bounding box center [357, 73] width 7 height 13
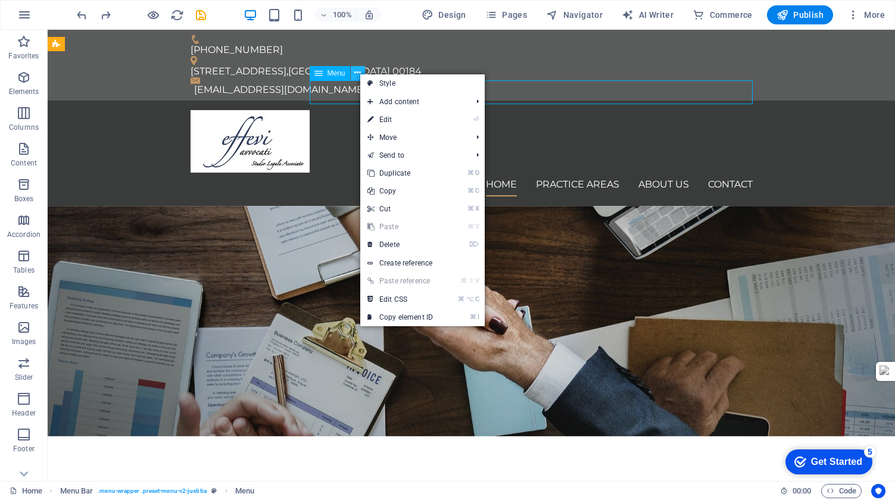
click at [359, 73] on icon at bounding box center [357, 73] width 7 height 13
click at [523, 101] on div "Home Practice Areas About us Contact" at bounding box center [472, 153] width 848 height 105
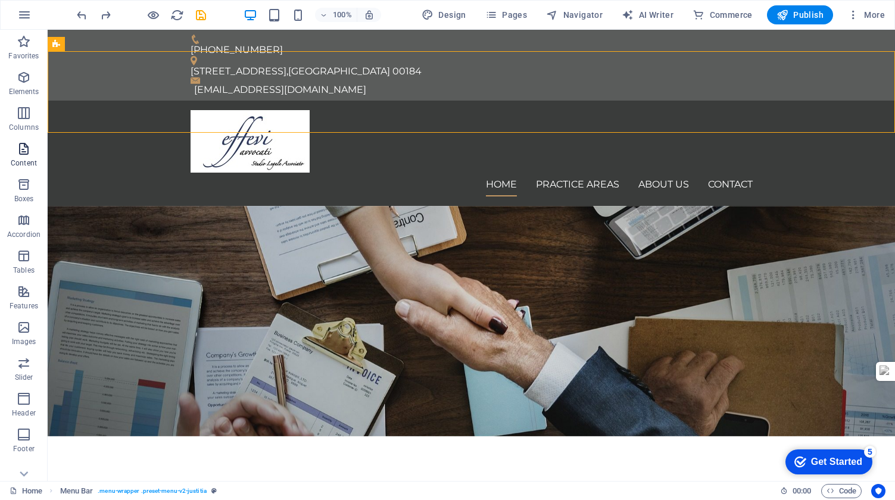
click at [24, 149] on icon "button" at bounding box center [24, 149] width 14 height 14
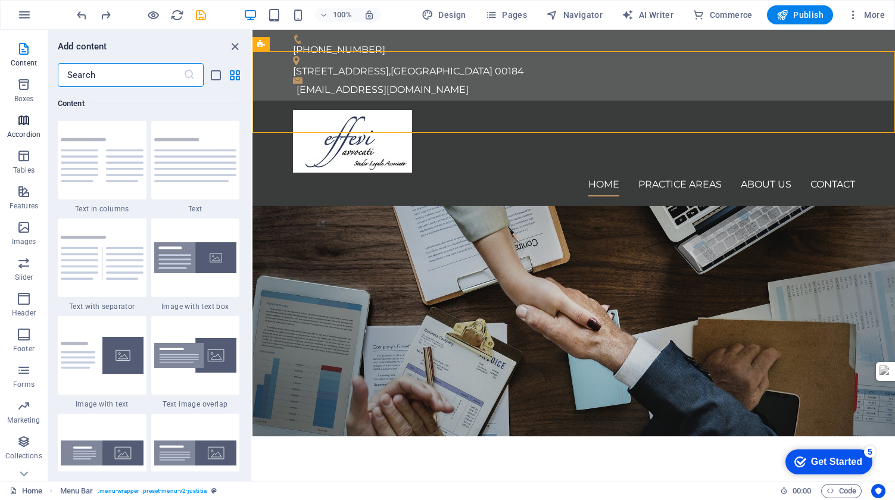
scroll to position [120, 0]
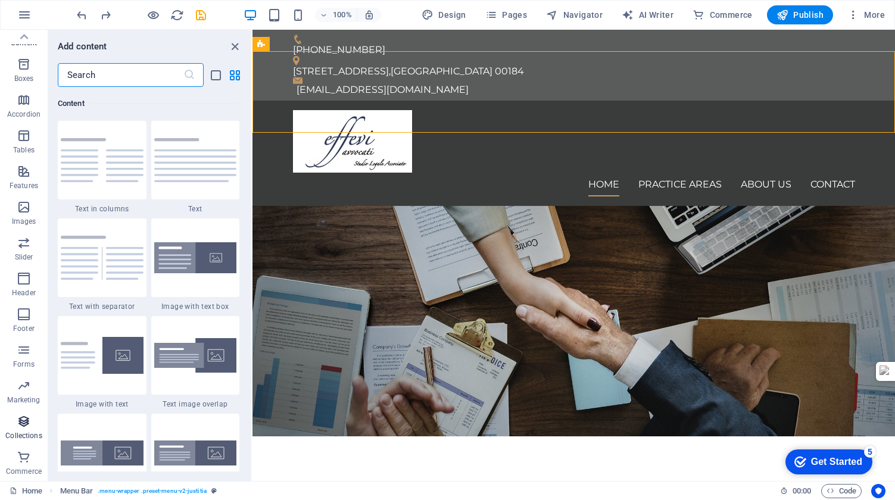
click at [24, 425] on icon "button" at bounding box center [24, 422] width 14 height 14
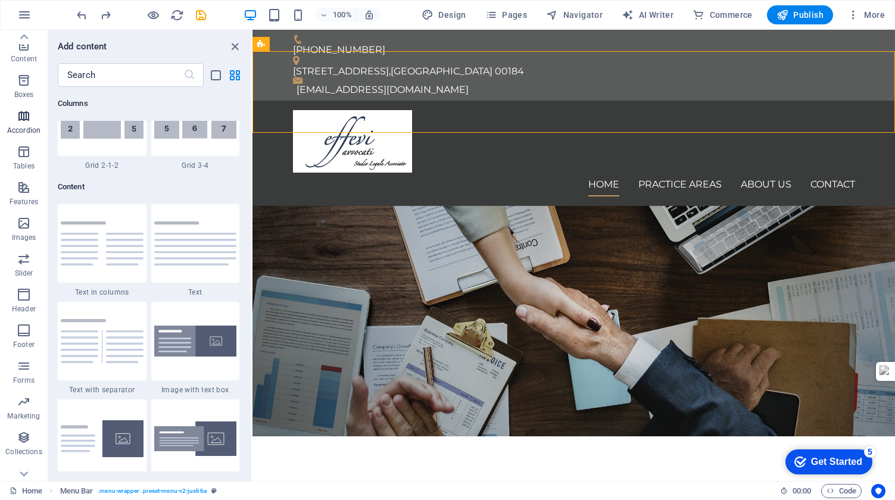
scroll to position [106, 0]
click at [25, 222] on icon "button" at bounding box center [24, 221] width 14 height 14
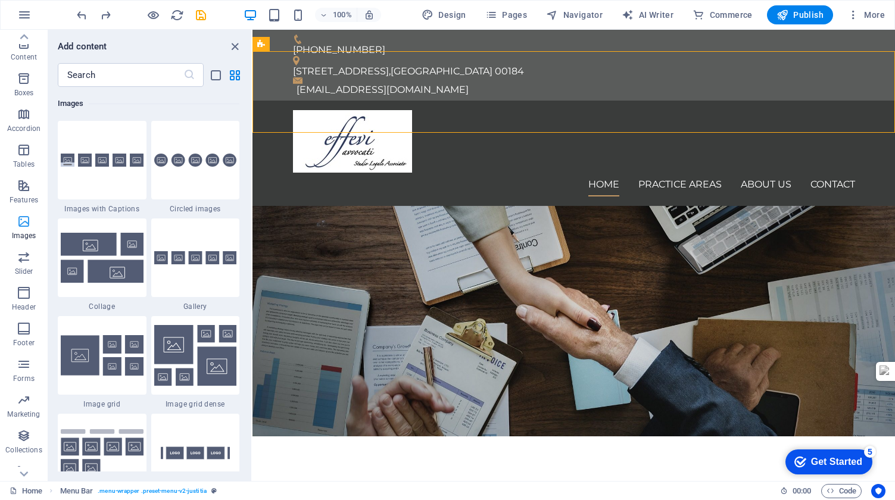
scroll to position [0, 0]
click at [232, 46] on icon "close panel" at bounding box center [235, 47] width 14 height 14
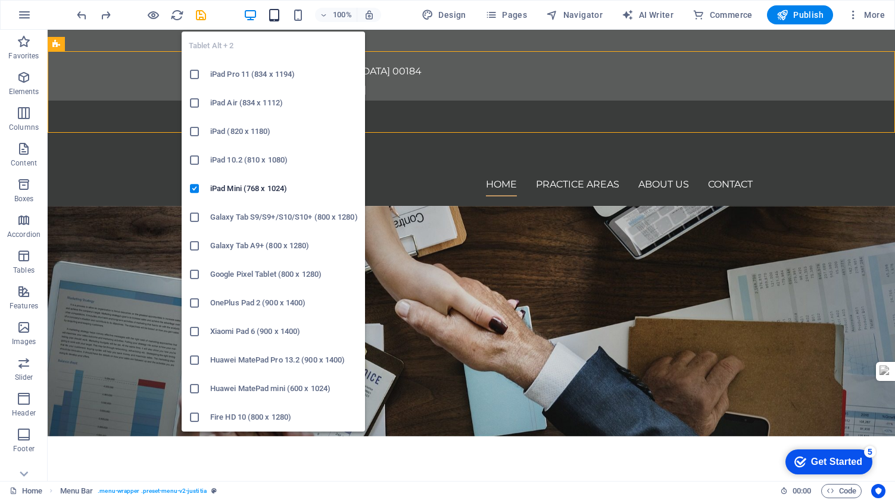
click at [276, 13] on icon "button" at bounding box center [274, 15] width 14 height 14
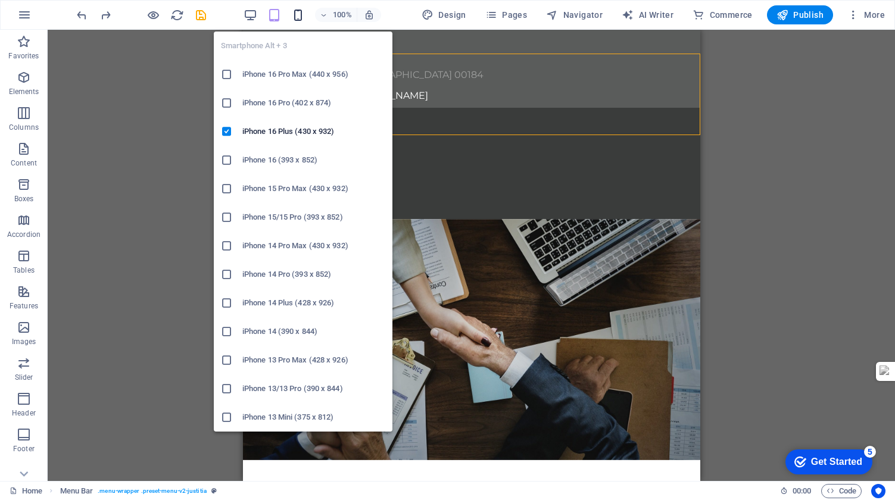
click at [302, 15] on icon "button" at bounding box center [298, 15] width 14 height 14
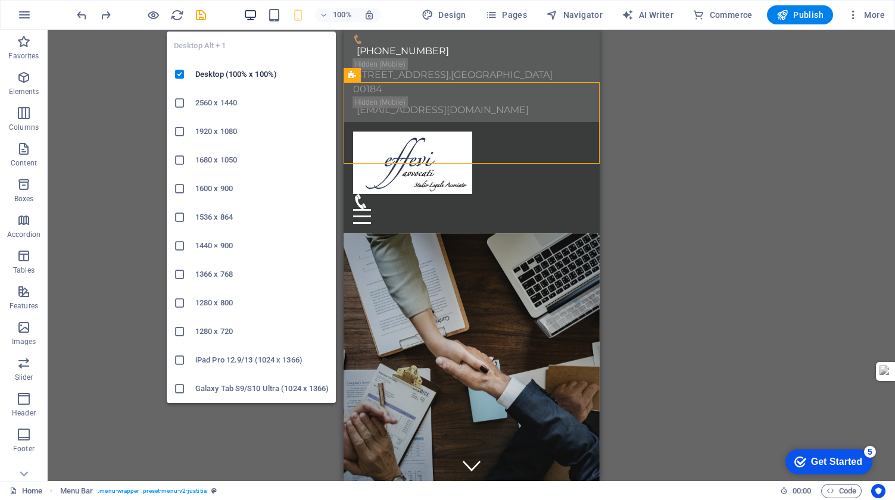
click at [253, 15] on icon "button" at bounding box center [251, 15] width 14 height 14
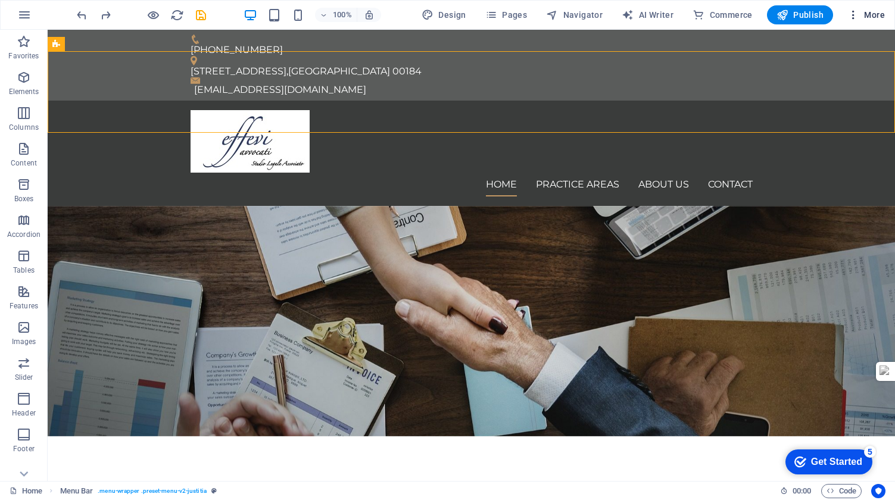
click at [854, 15] on icon "button" at bounding box center [854, 15] width 12 height 12
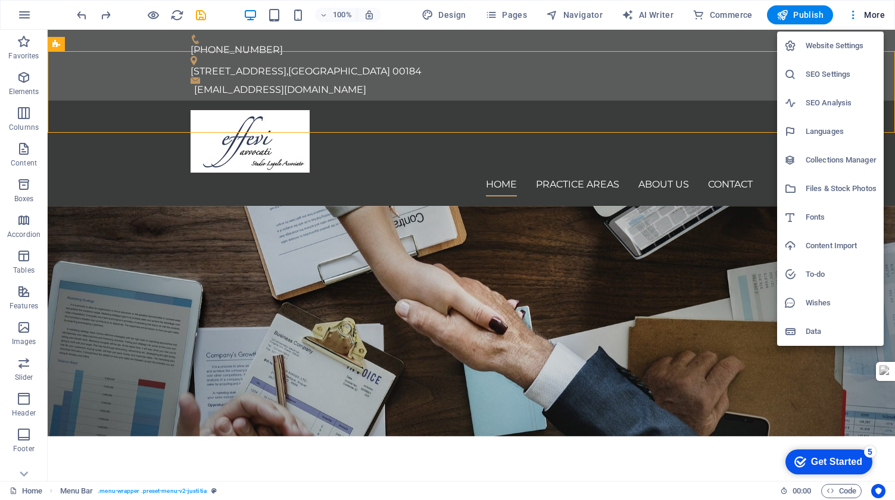
click at [839, 190] on h6 "Files & Stock Photos" at bounding box center [841, 189] width 71 height 14
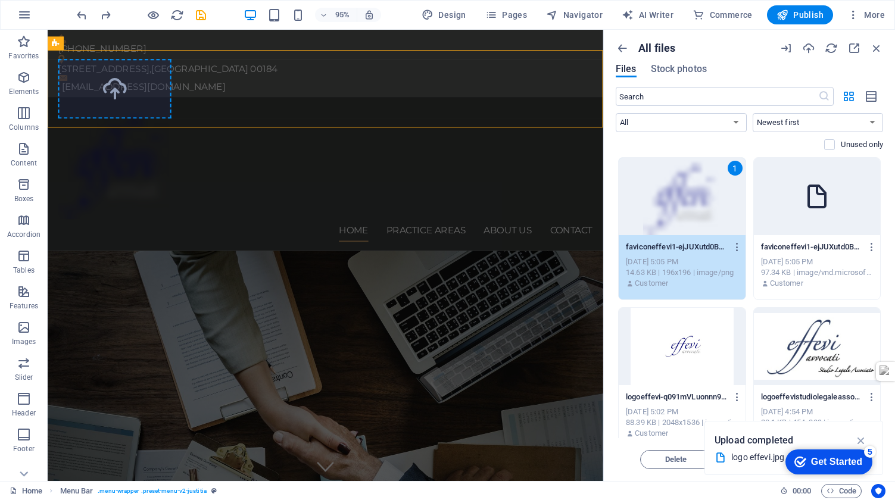
select select "px"
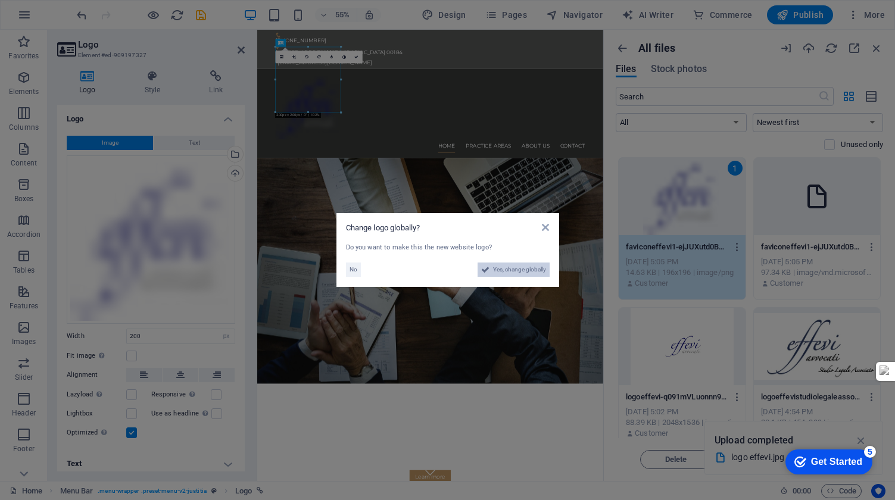
click at [525, 270] on span "Yes, change globally" at bounding box center [519, 270] width 53 height 14
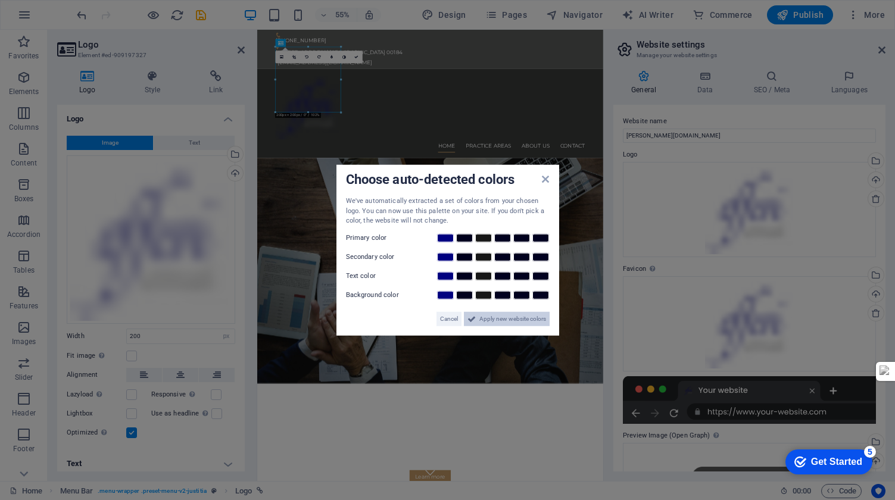
click at [503, 320] on span "Apply new website colors" at bounding box center [512, 318] width 67 height 14
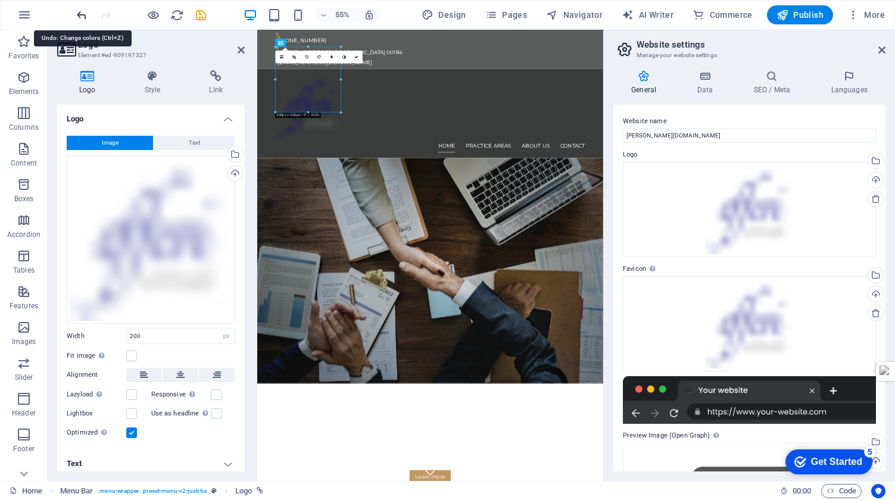
click at [80, 14] on icon "undo" at bounding box center [82, 15] width 14 height 14
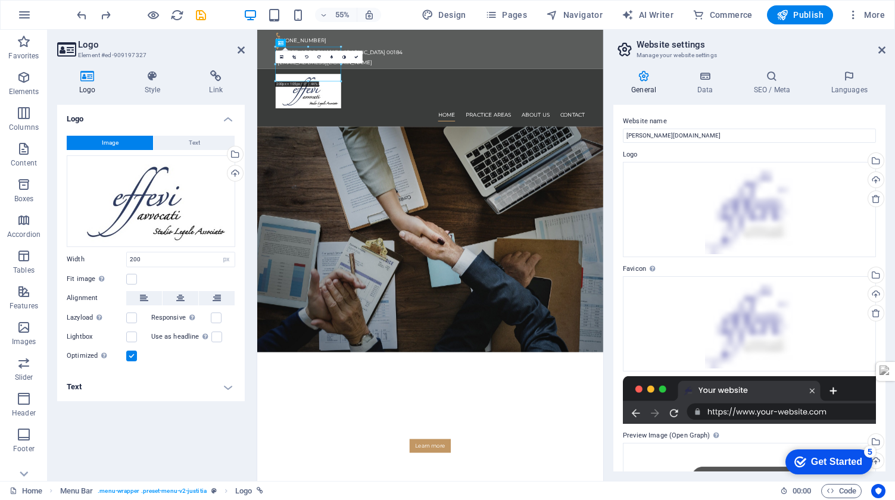
scroll to position [117, 0]
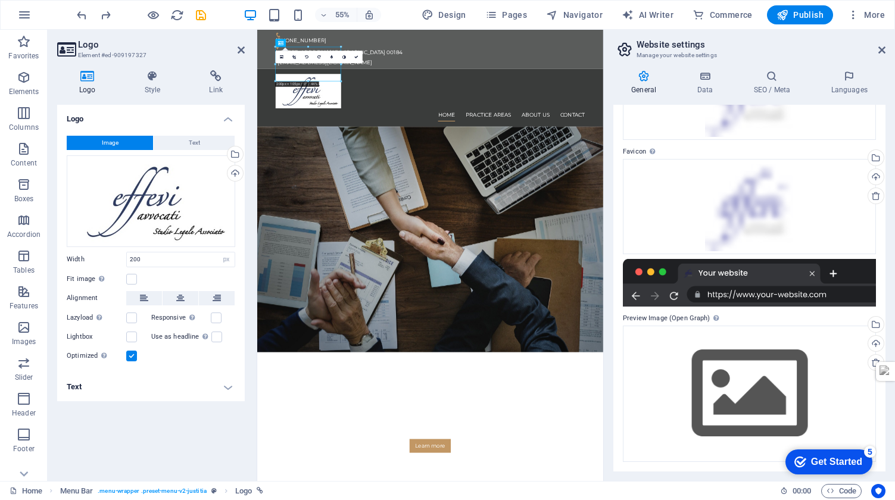
click at [811, 273] on div at bounding box center [749, 283] width 253 height 48
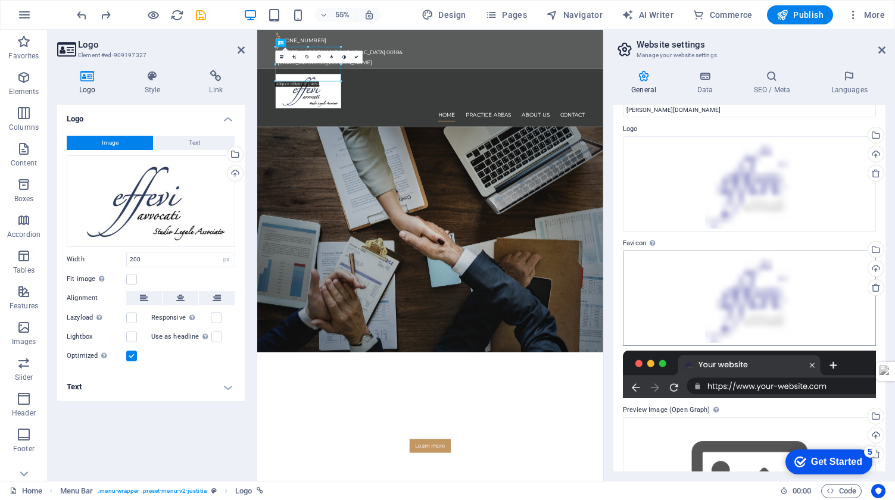
scroll to position [0, 0]
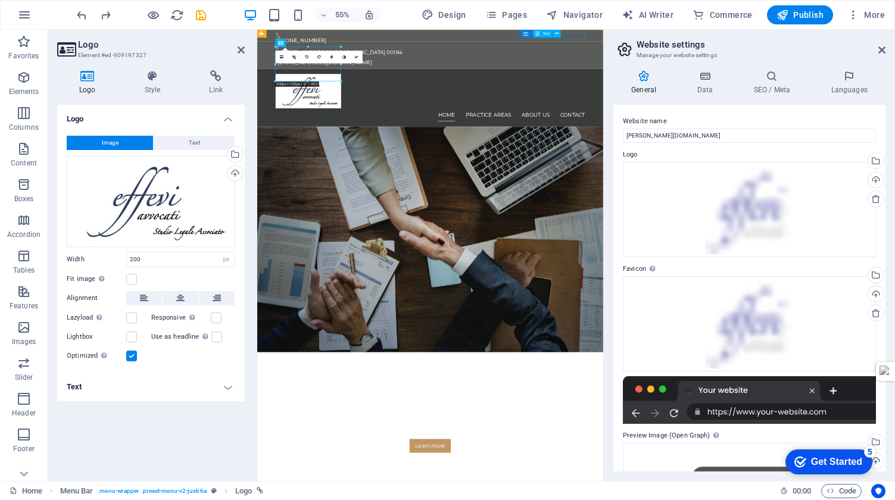
click at [820, 84] on div "[EMAIL_ADDRESS][DOMAIN_NAME]" at bounding box center [573, 90] width 559 height 12
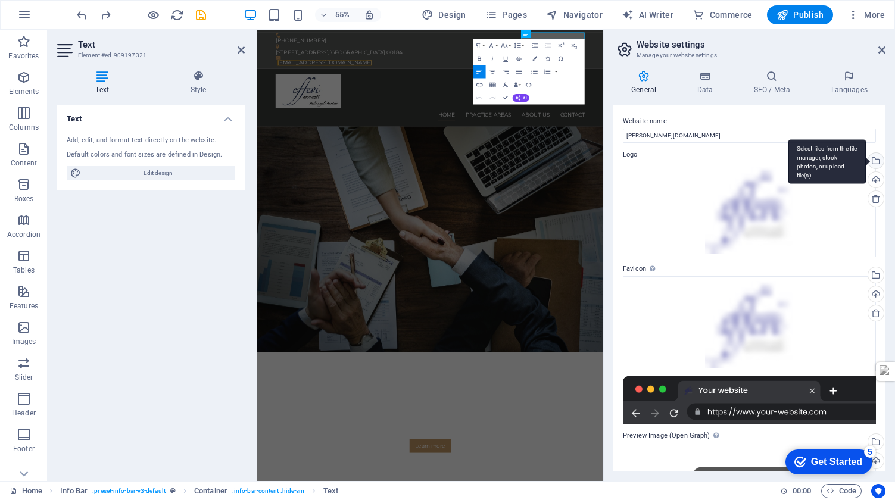
click at [875, 160] on div "Select files from the file manager, stock photos, or upload file(s)" at bounding box center [875, 162] width 18 height 18
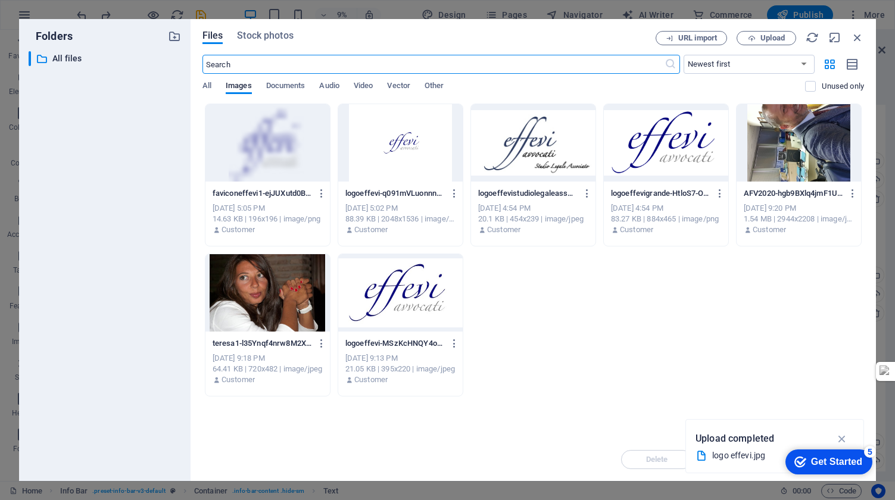
click at [401, 148] on div at bounding box center [400, 142] width 124 height 77
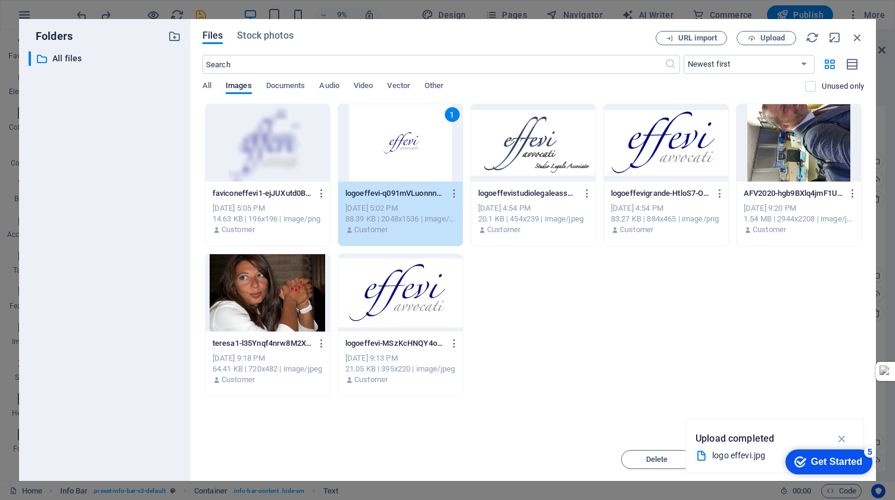
click at [401, 148] on div "1" at bounding box center [400, 142] width 124 height 77
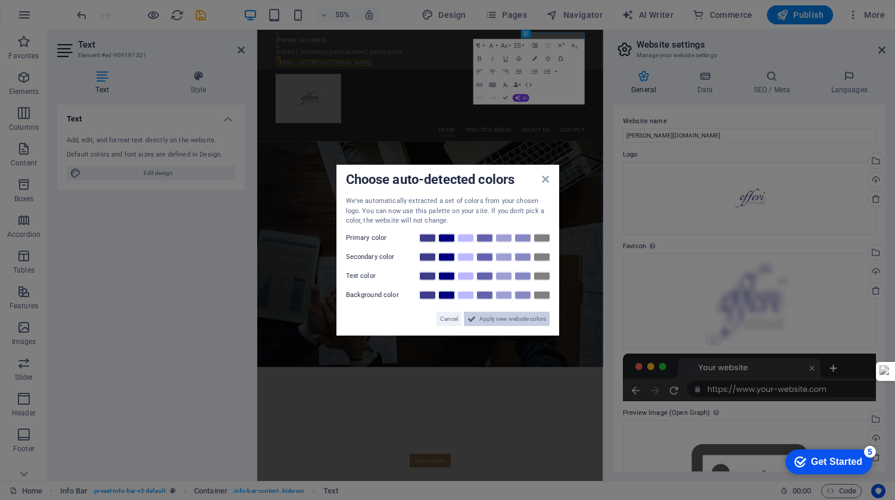
drag, startPoint x: 499, startPoint y: 322, endPoint x: 440, endPoint y: 528, distance: 215.1
click at [499, 322] on span "Apply new website colors" at bounding box center [512, 318] width 67 height 14
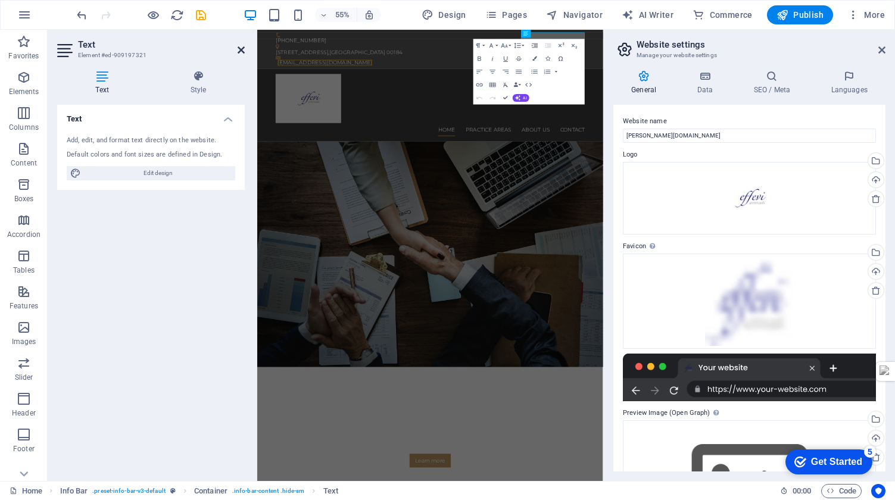
click at [241, 50] on icon at bounding box center [241, 50] width 7 height 10
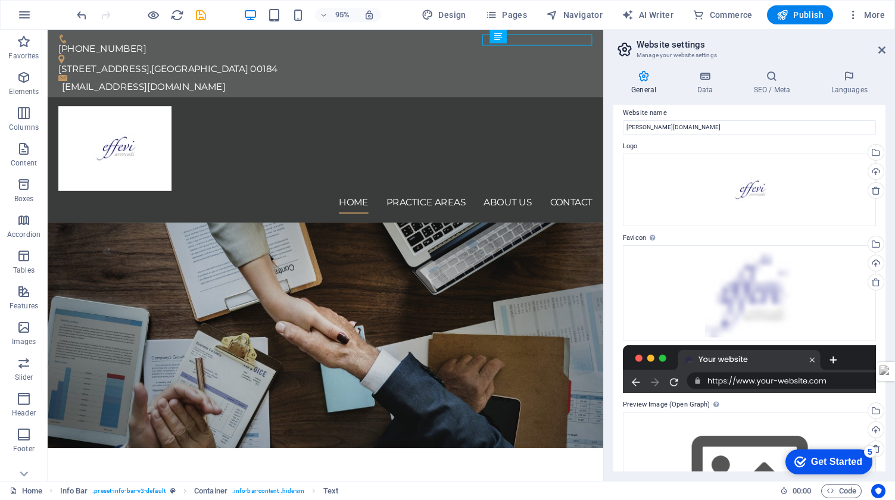
scroll to position [10, 0]
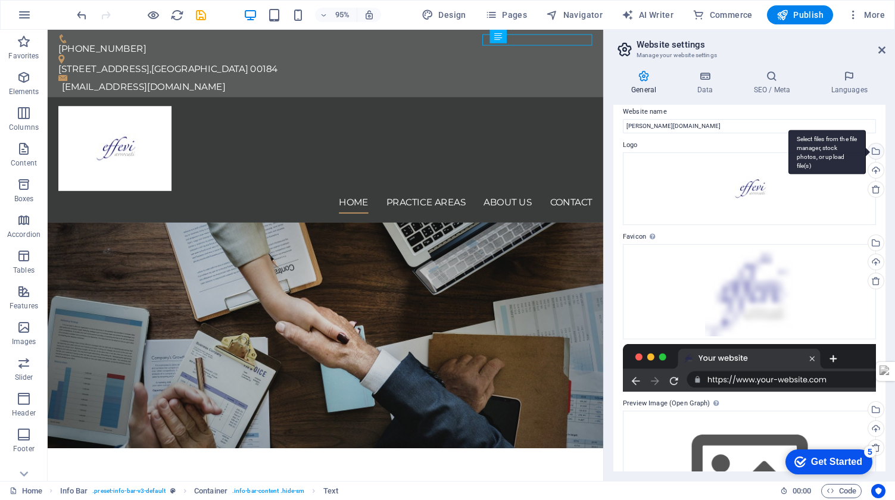
click at [876, 151] on div "Select files from the file manager, stock photos, or upload file(s)" at bounding box center [875, 153] width 18 height 18
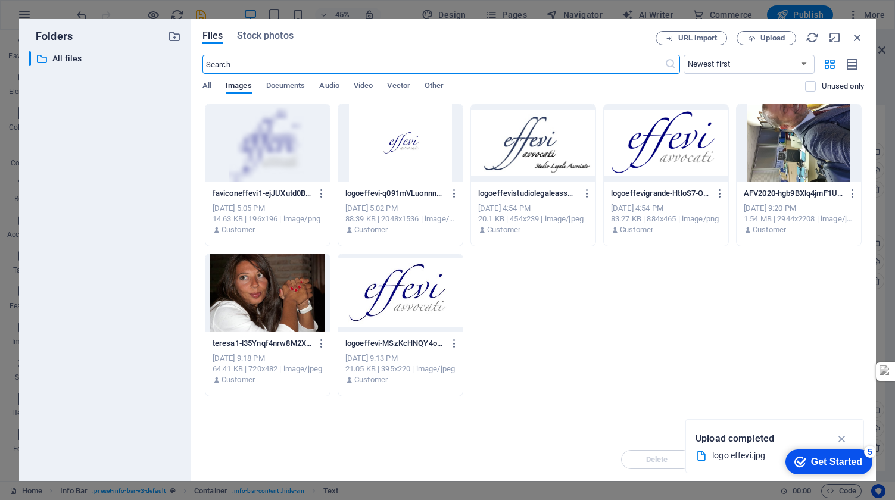
click at [416, 303] on div at bounding box center [400, 292] width 124 height 77
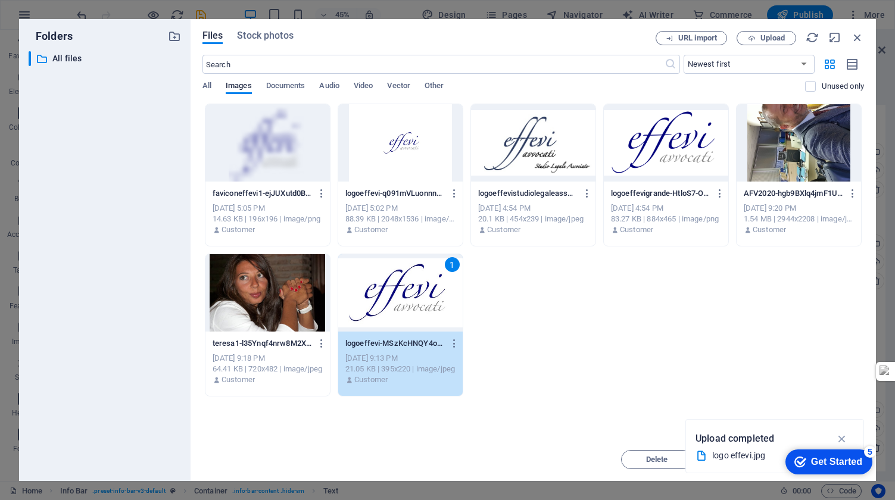
click at [402, 301] on div "1" at bounding box center [400, 292] width 124 height 77
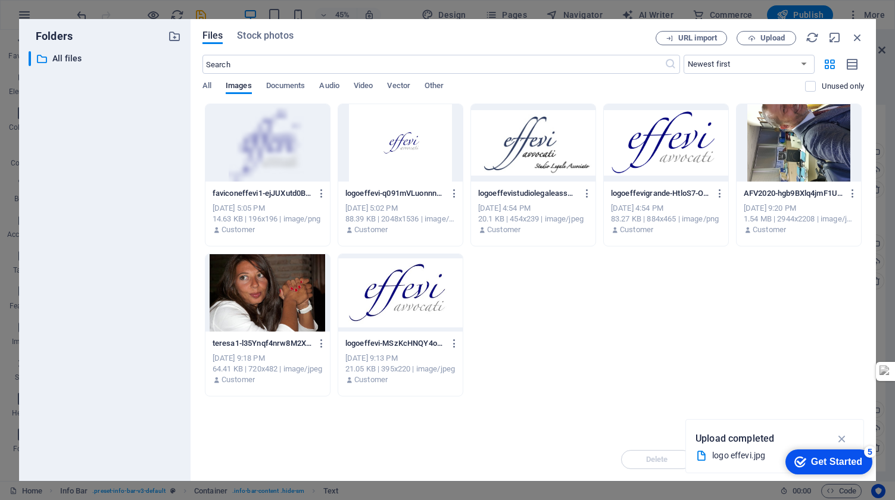
click at [402, 301] on div at bounding box center [400, 292] width 124 height 77
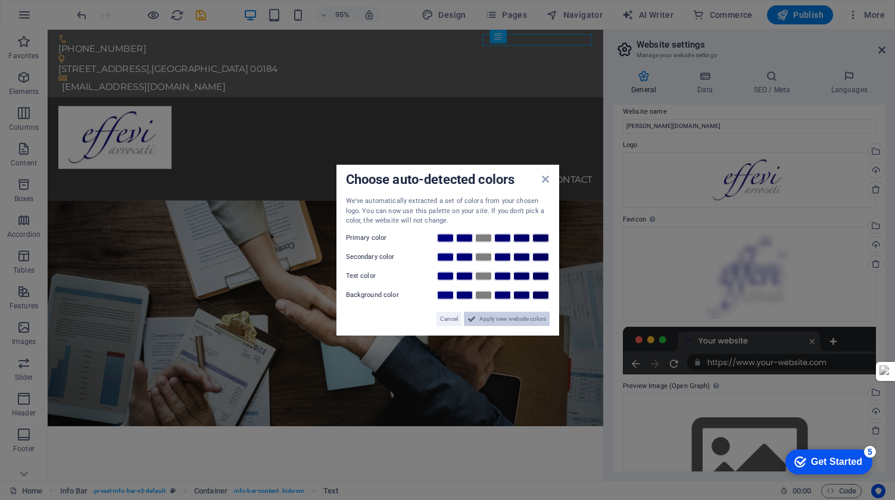
click at [502, 319] on span "Apply new website colors" at bounding box center [512, 318] width 67 height 14
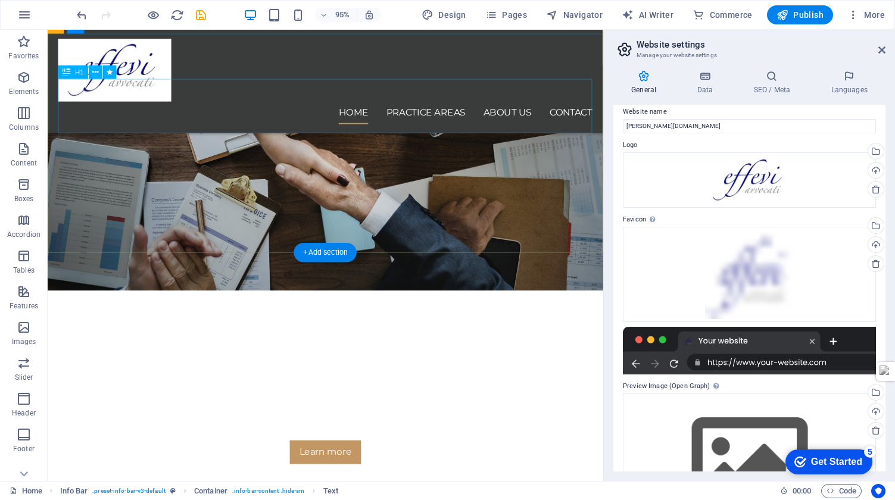
scroll to position [0, 0]
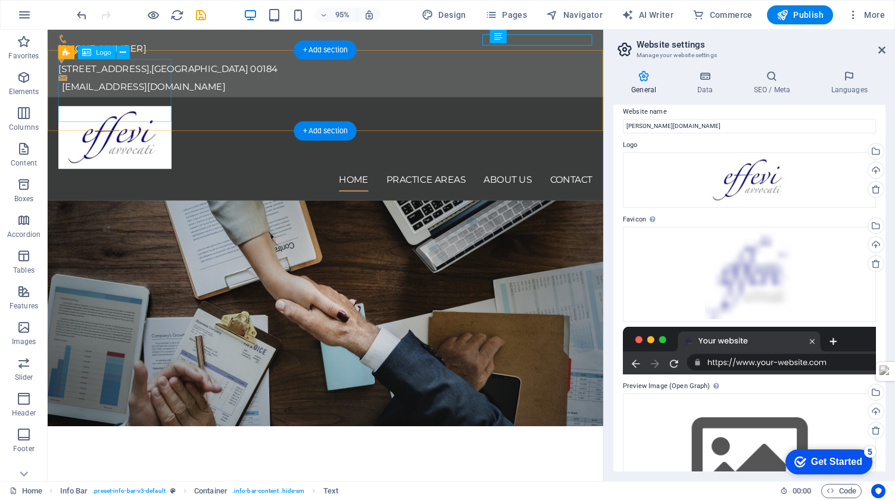
click at [114, 110] on div at bounding box center [340, 143] width 562 height 66
click at [117, 110] on div at bounding box center [340, 143] width 562 height 66
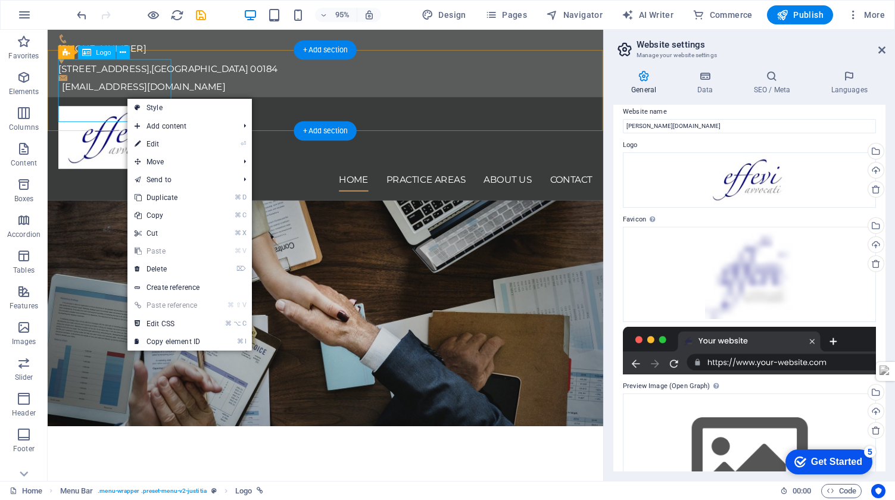
click at [90, 110] on div at bounding box center [340, 143] width 562 height 66
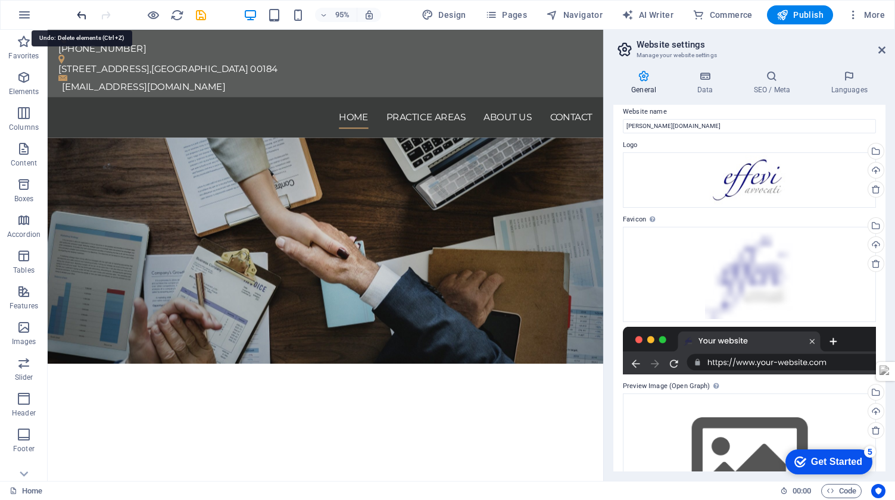
click at [80, 14] on icon "undo" at bounding box center [82, 15] width 14 height 14
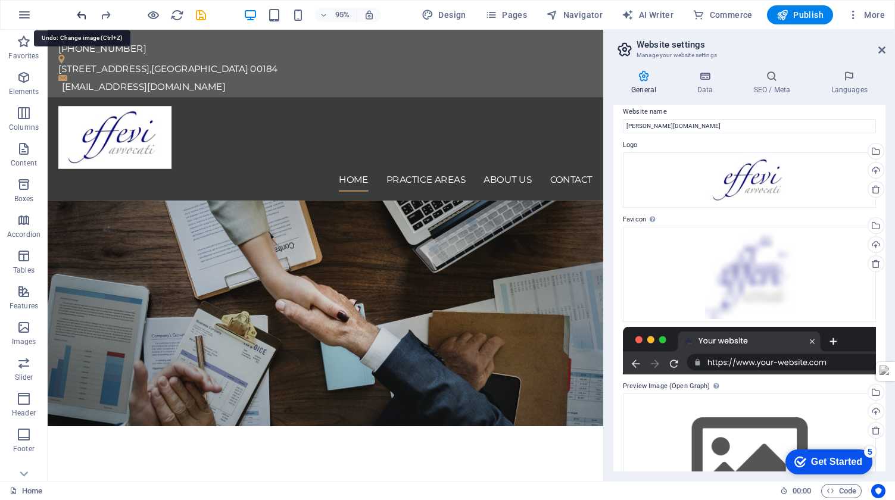
click at [80, 14] on icon "undo" at bounding box center [82, 15] width 14 height 14
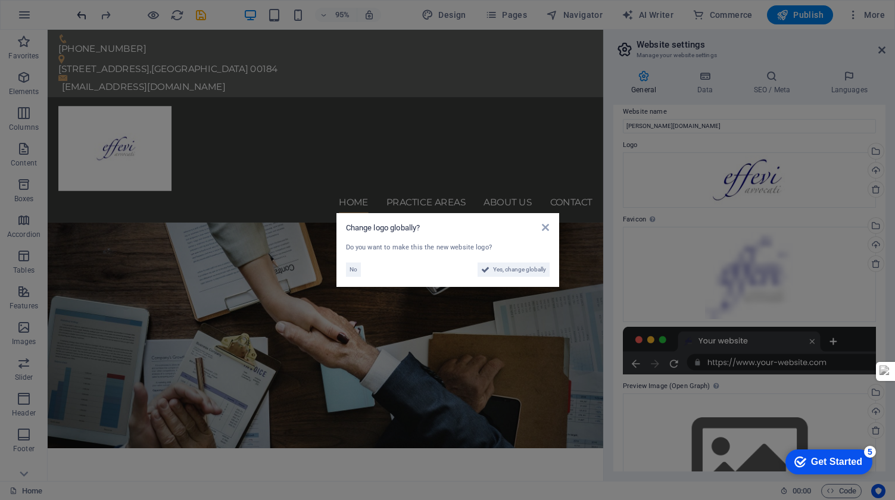
click at [80, 14] on aside "Change logo globally? Do you want to make this the new website logo? No Yes, ch…" at bounding box center [447, 250] width 895 height 500
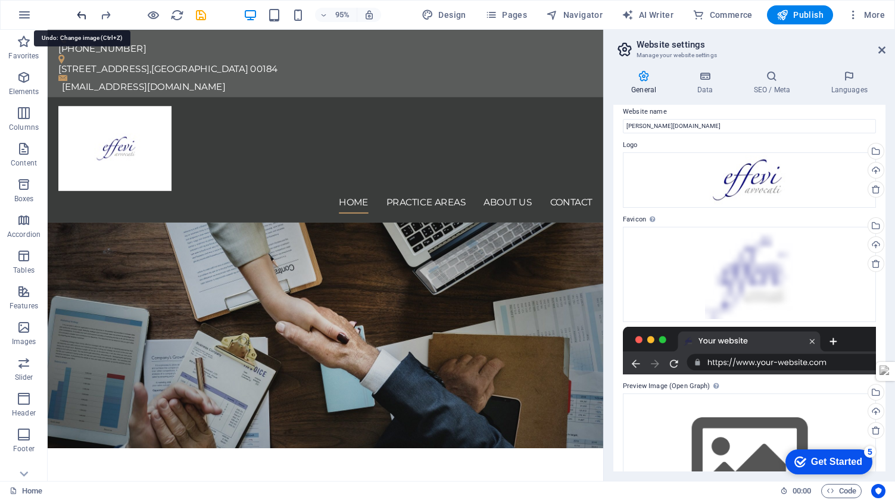
click at [80, 14] on icon "undo" at bounding box center [82, 15] width 14 height 14
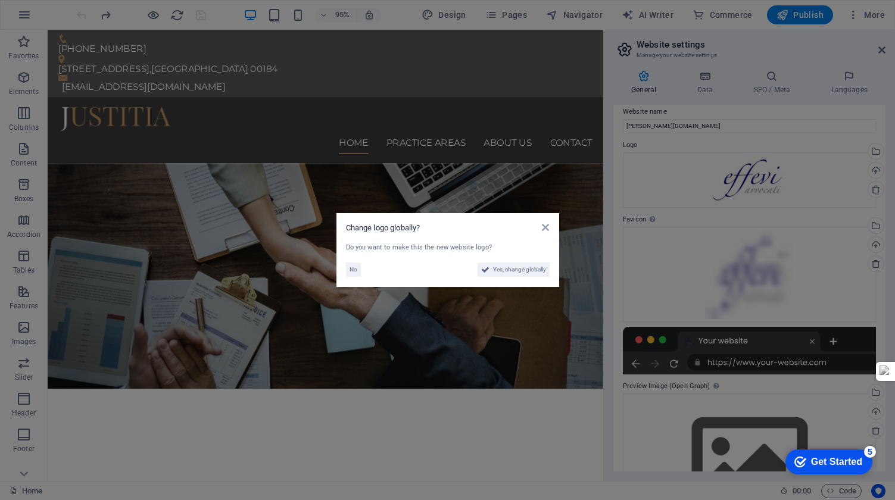
click at [219, 127] on aside "Change logo globally? Do you want to make this the new website logo? No Yes, ch…" at bounding box center [447, 250] width 895 height 500
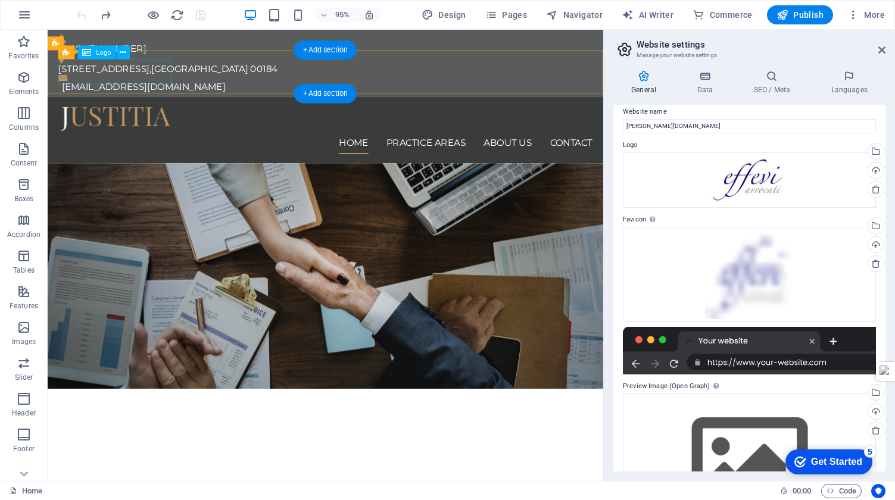
click at [153, 110] on div at bounding box center [340, 123] width 562 height 27
select select "px"
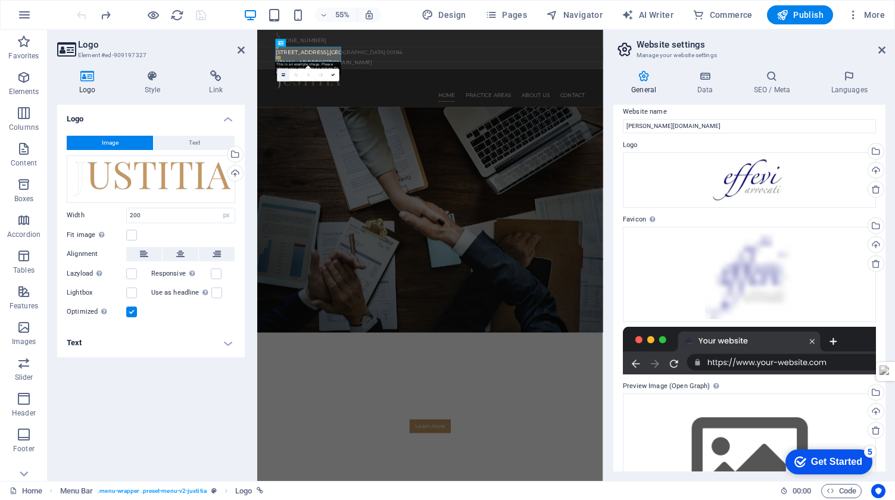
click at [283, 74] on icon at bounding box center [284, 75] width 4 height 5
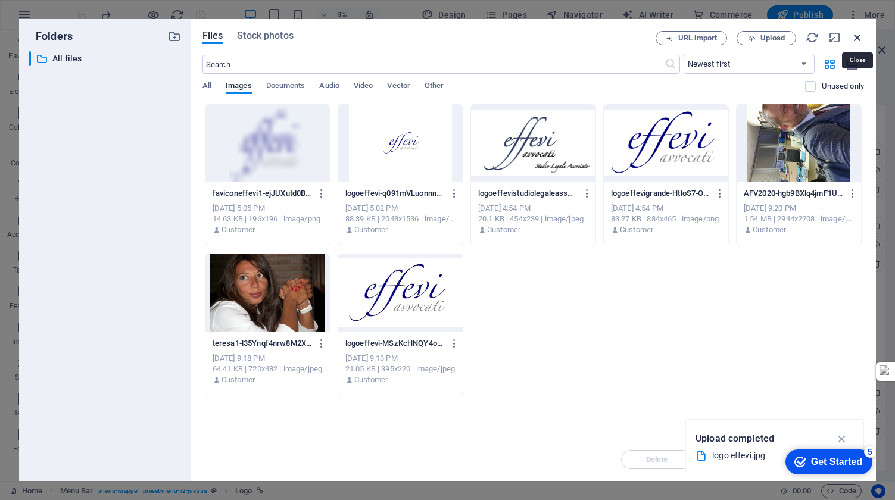
click at [858, 37] on icon "button" at bounding box center [857, 37] width 13 height 13
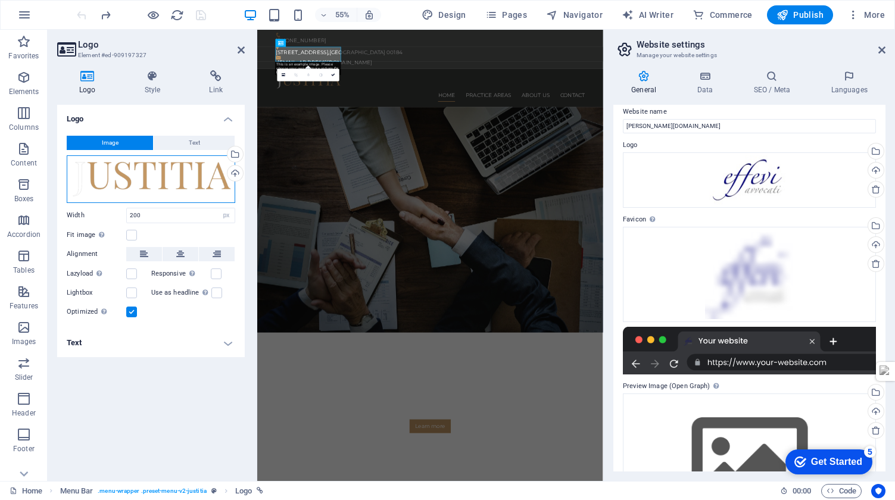
click at [84, 179] on div "Drag files here, click to choose files or select files from Files or our free s…" at bounding box center [151, 179] width 169 height 48
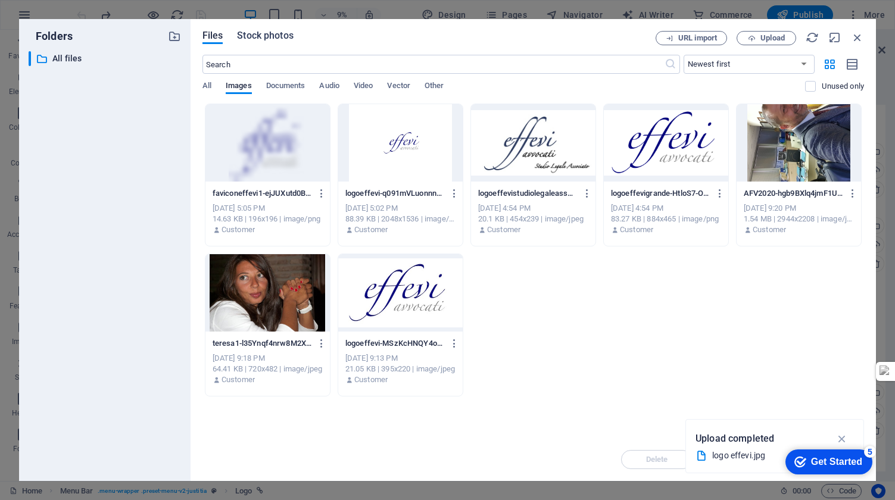
click at [273, 39] on span "Stock photos" at bounding box center [265, 36] width 56 height 14
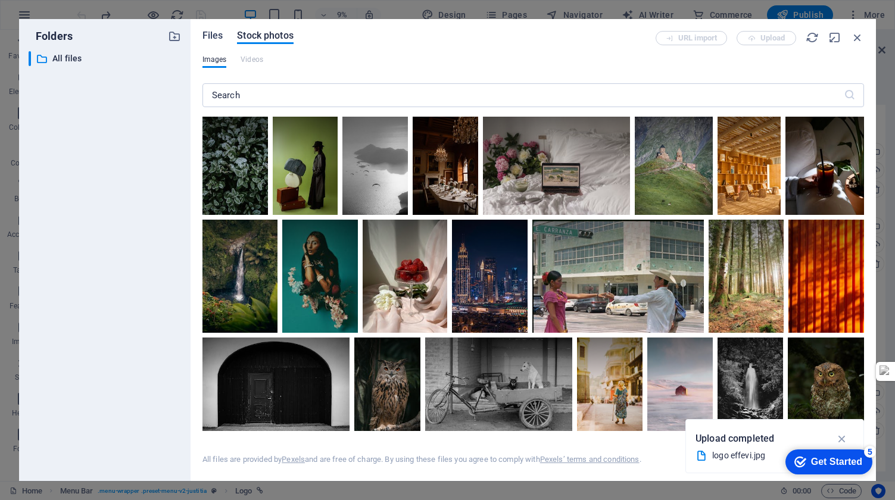
click at [212, 37] on span "Files" at bounding box center [212, 36] width 21 height 14
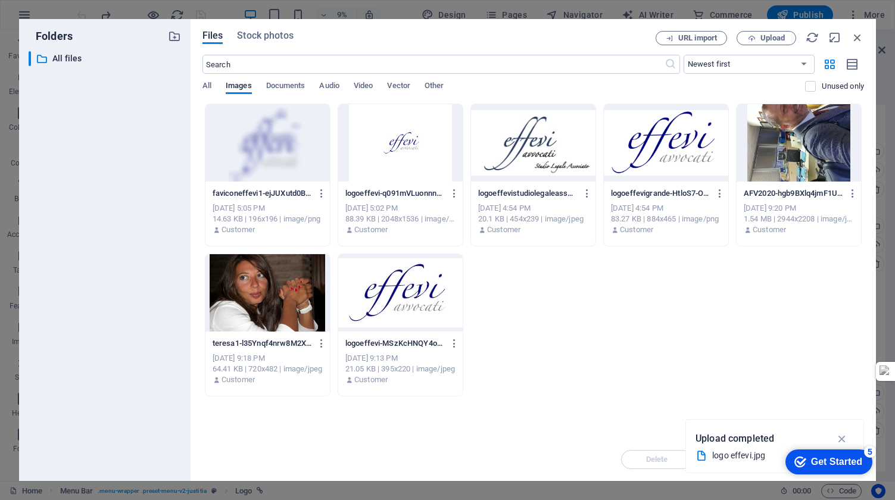
drag, startPoint x: 554, startPoint y: 33, endPoint x: 520, endPoint y: 34, distance: 34.0
click at [521, 34] on div "Files Stock photos" at bounding box center [428, 37] width 453 height 13
click at [803, 404] on div "Drop files here to upload them instantly faviconeffevi1-ejJUXutd0BSvd3_qazTOPg-…" at bounding box center [533, 271] width 662 height 335
click at [844, 437] on icon "button" at bounding box center [843, 438] width 14 height 13
click at [666, 147] on div at bounding box center [666, 142] width 124 height 77
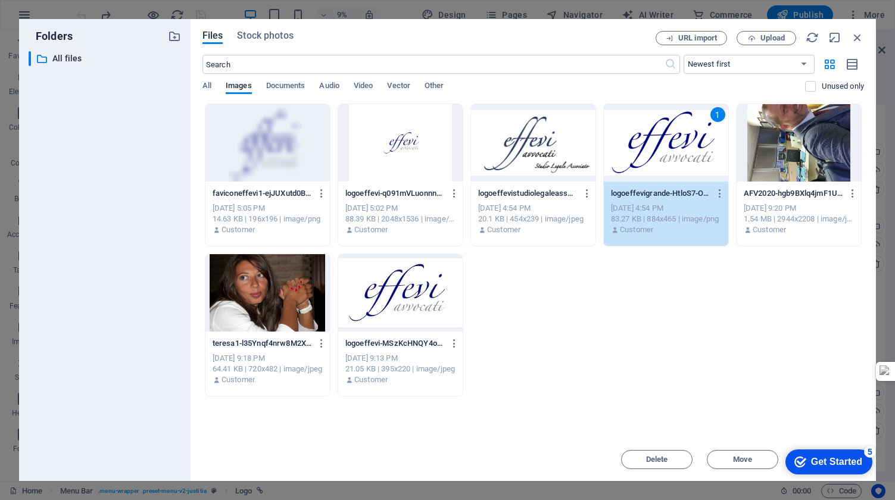
click at [666, 147] on div "1" at bounding box center [666, 142] width 124 height 77
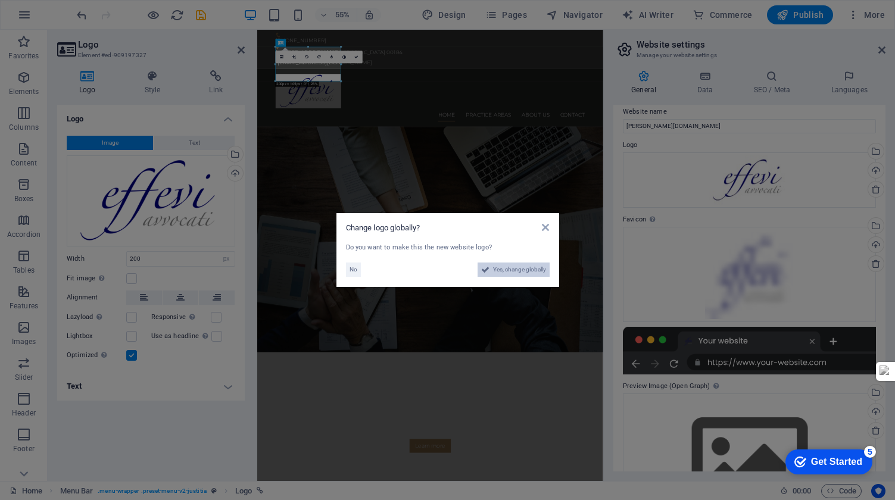
click at [527, 271] on span "Yes, change globally" at bounding box center [519, 270] width 53 height 14
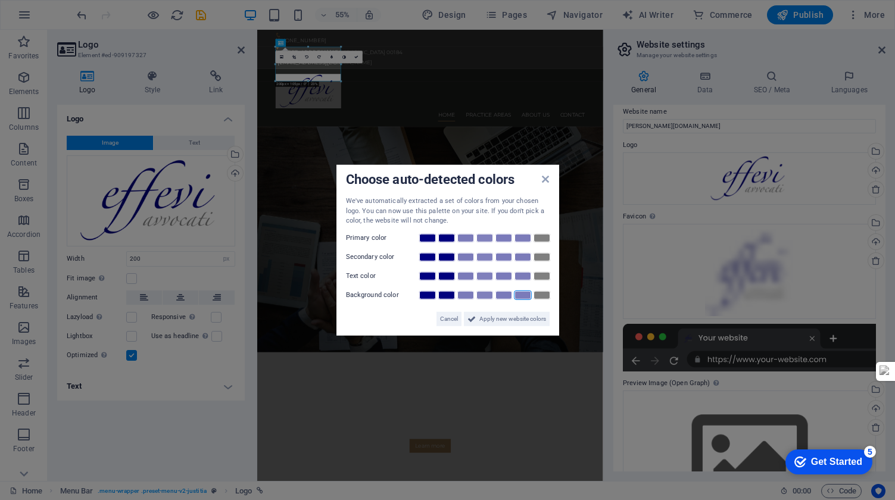
click at [521, 295] on link at bounding box center [523, 295] width 18 height 10
click at [451, 297] on link at bounding box center [447, 295] width 18 height 10
click at [504, 320] on span "Apply new website colors" at bounding box center [512, 318] width 67 height 14
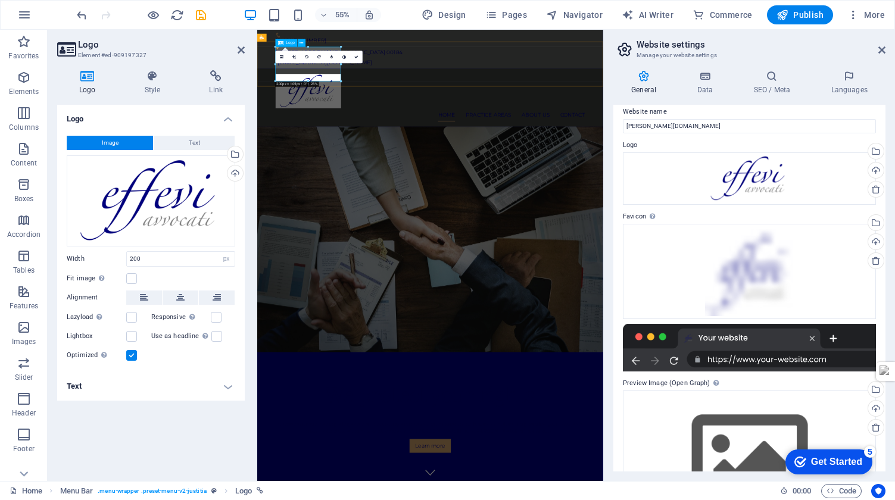
click at [372, 113] on div at bounding box center [572, 141] width 562 height 63
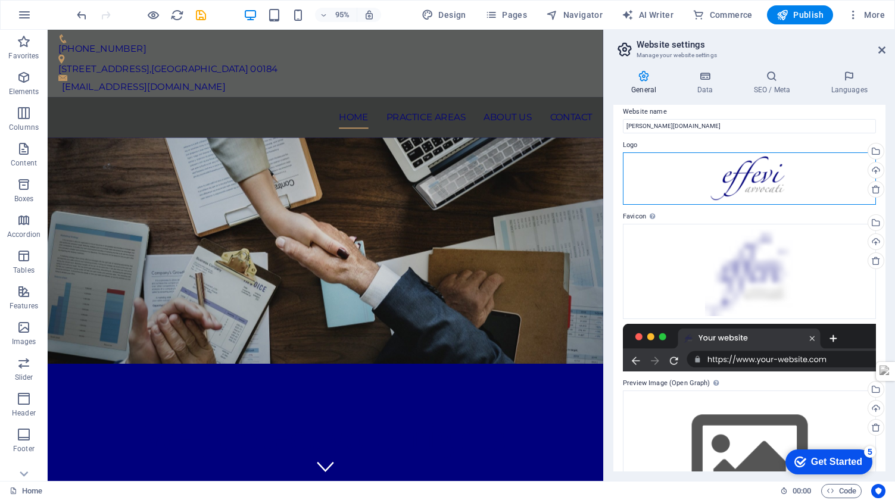
click at [742, 180] on div "Drag files here, click to choose files or select files from Files or our free s…" at bounding box center [749, 178] width 253 height 53
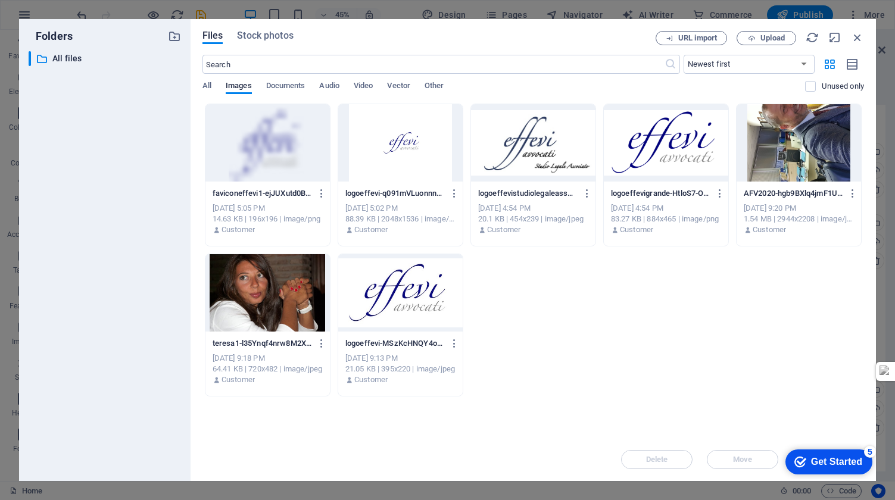
click at [742, 180] on div at bounding box center [799, 142] width 124 height 77
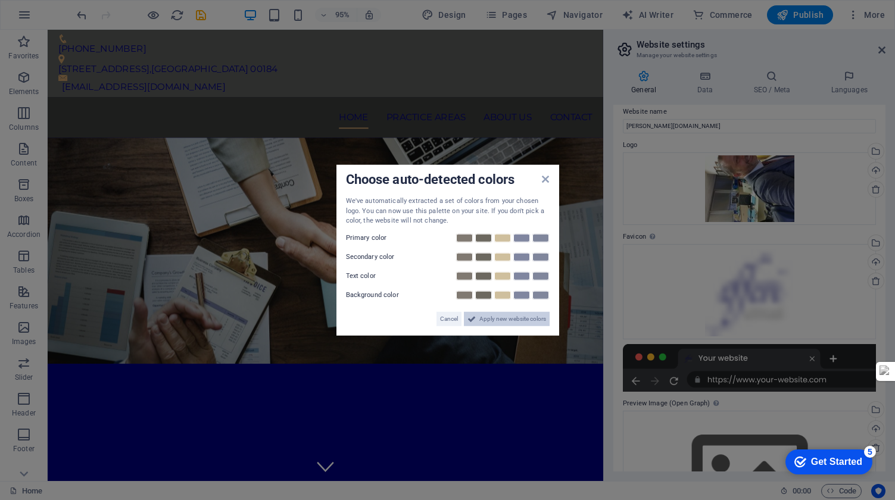
click at [523, 318] on span "Apply new website colors" at bounding box center [512, 318] width 67 height 14
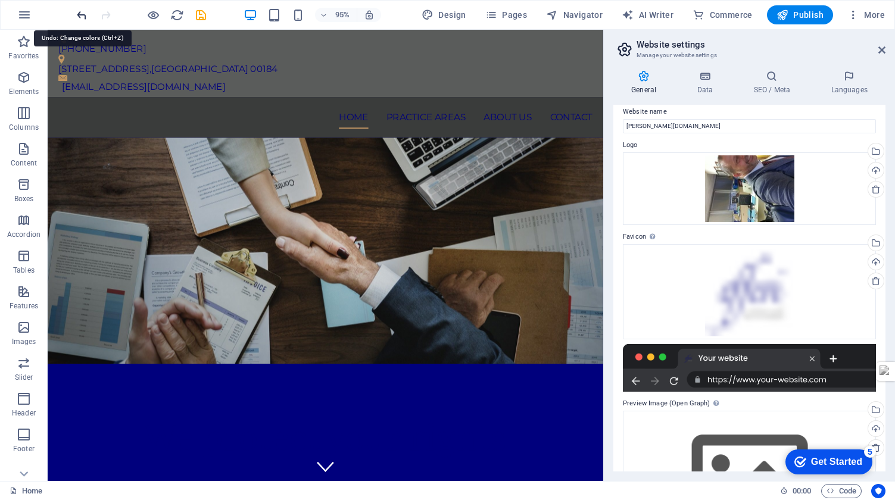
click at [79, 15] on icon "undo" at bounding box center [82, 15] width 14 height 14
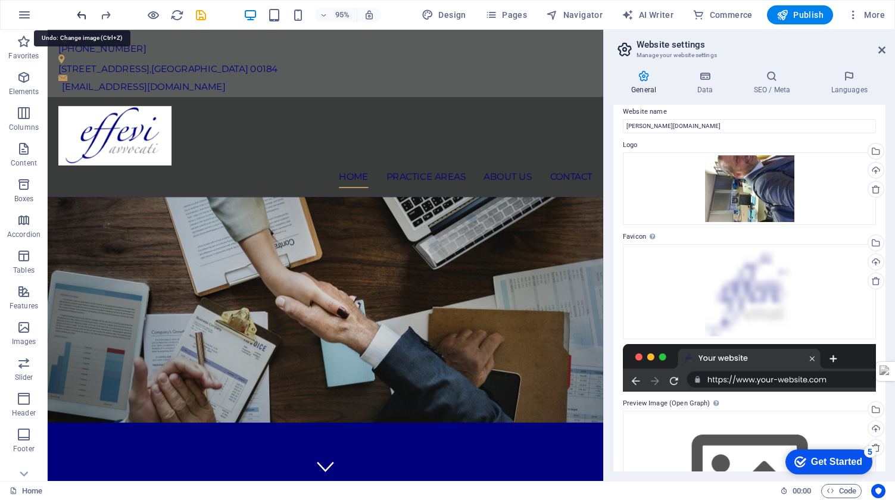
click at [79, 15] on icon "undo" at bounding box center [82, 15] width 14 height 14
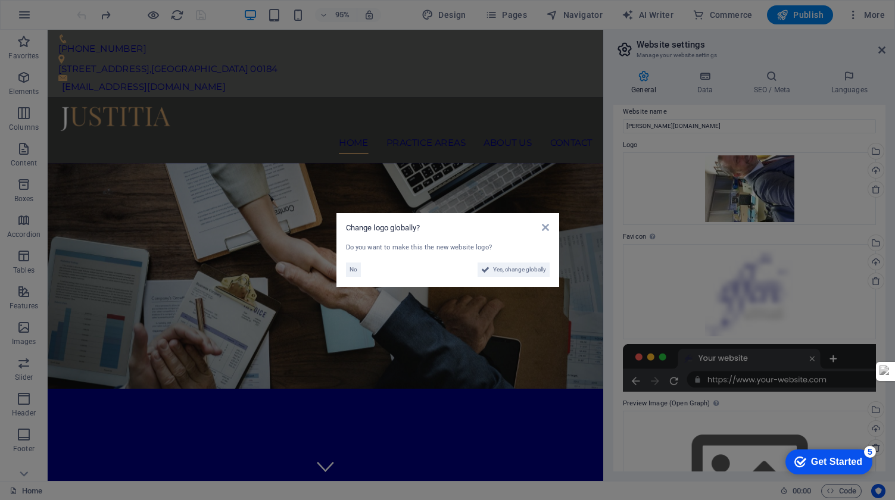
click at [79, 15] on aside "Change logo globally? Do you want to make this the new website logo? No Yes, ch…" at bounding box center [447, 250] width 895 height 500
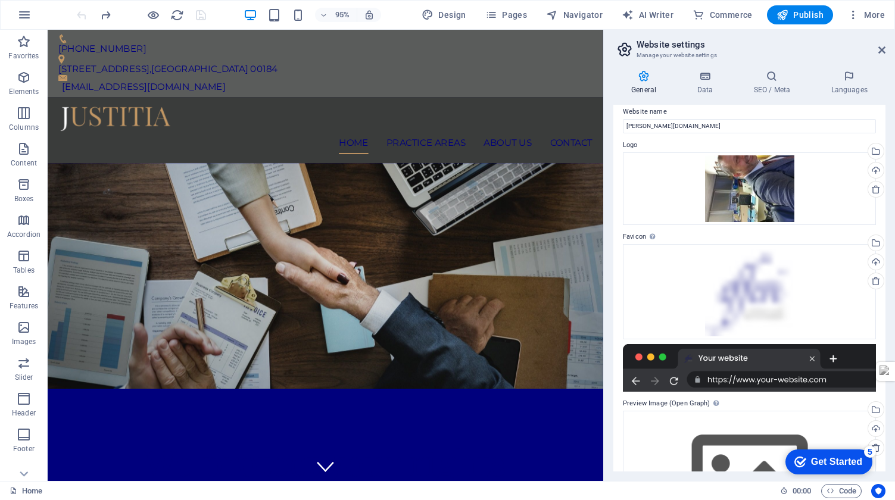
click at [79, 15] on div at bounding box center [140, 14] width 133 height 19
click at [80, 16] on div at bounding box center [140, 14] width 133 height 19
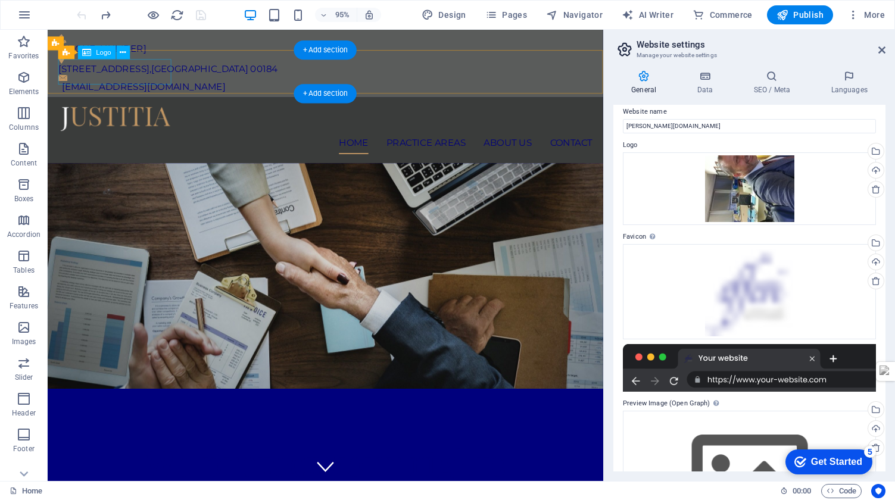
click at [149, 110] on div at bounding box center [340, 123] width 562 height 27
select select "px"
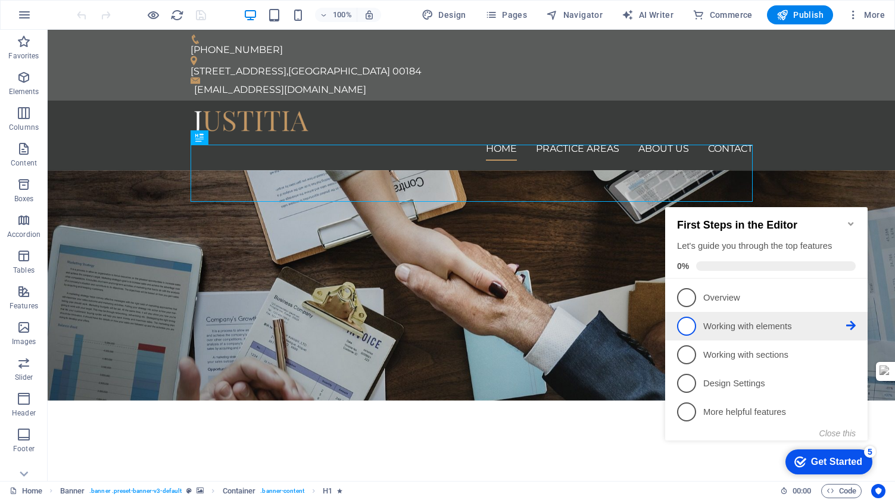
click at [718, 327] on p "Working with elements - incomplete" at bounding box center [774, 326] width 143 height 13
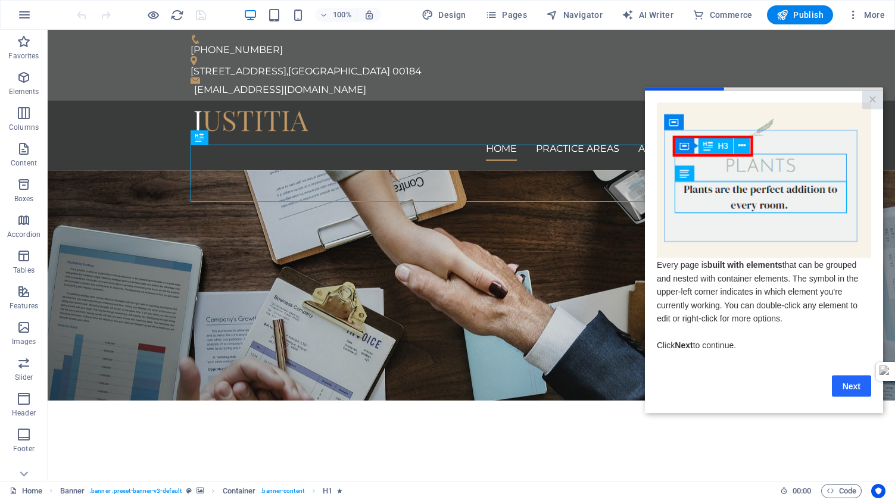
click at [853, 392] on link "Next" at bounding box center [851, 385] width 39 height 21
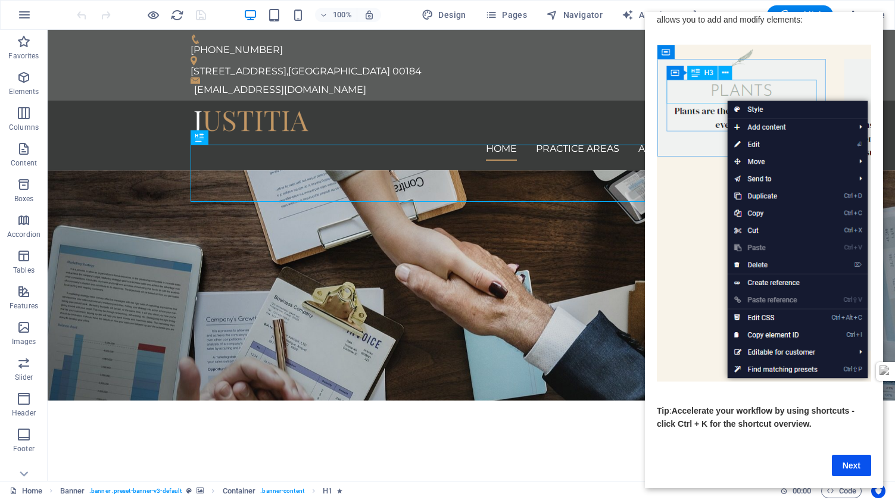
scroll to position [31, 0]
click at [851, 469] on link "Next" at bounding box center [851, 465] width 39 height 21
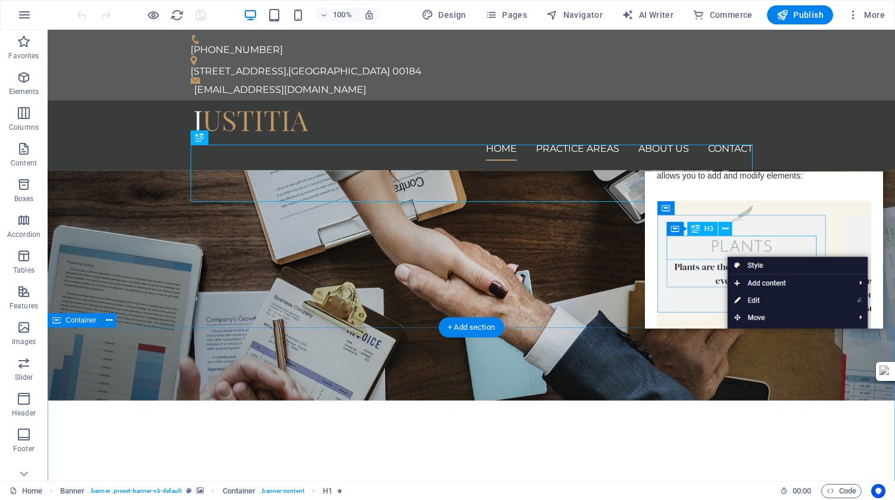
scroll to position [0, 0]
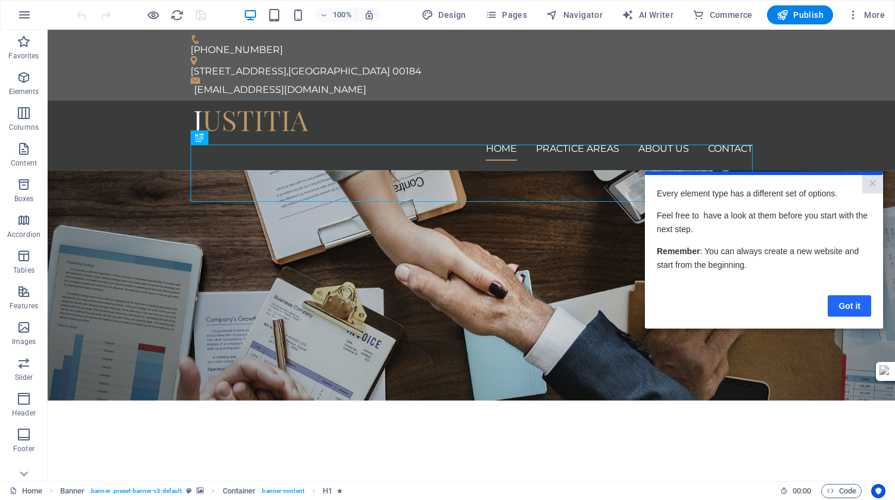
click at [855, 306] on link "Got it" at bounding box center [849, 305] width 43 height 21
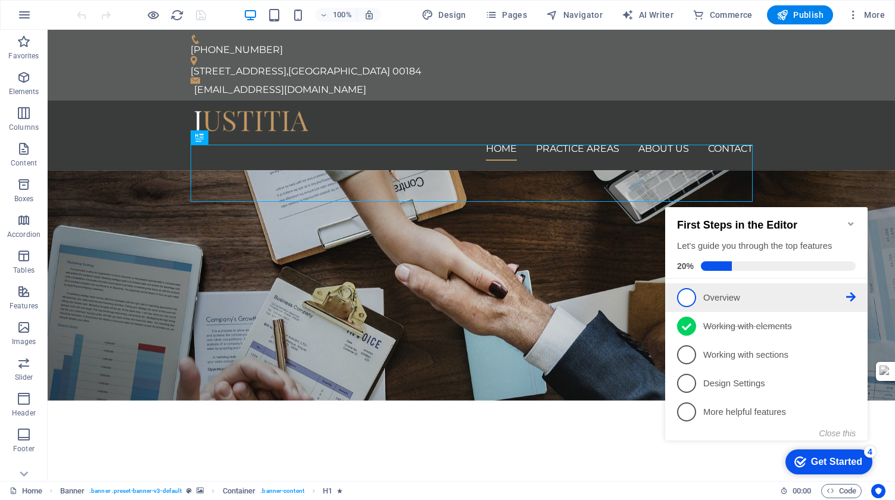
click at [728, 298] on p "Overview - incomplete" at bounding box center [774, 298] width 143 height 13
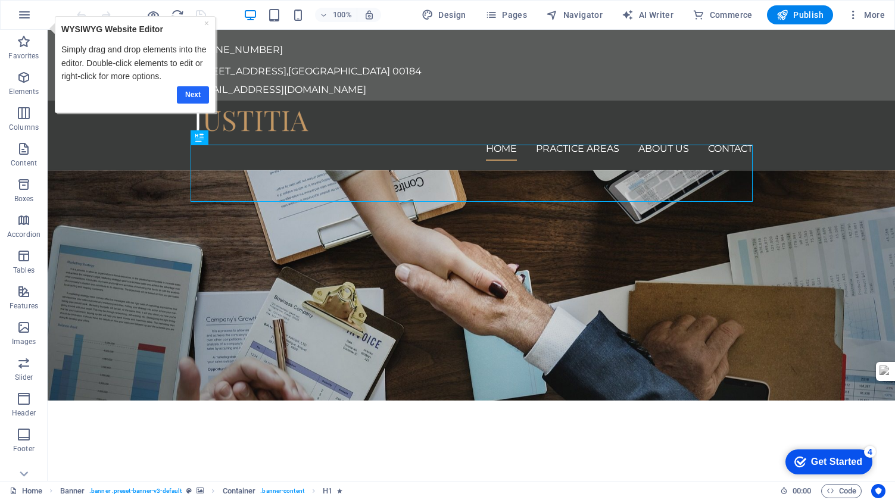
click at [191, 95] on link "Next" at bounding box center [193, 94] width 32 height 17
